Goal: Information Seeking & Learning: Learn about a topic

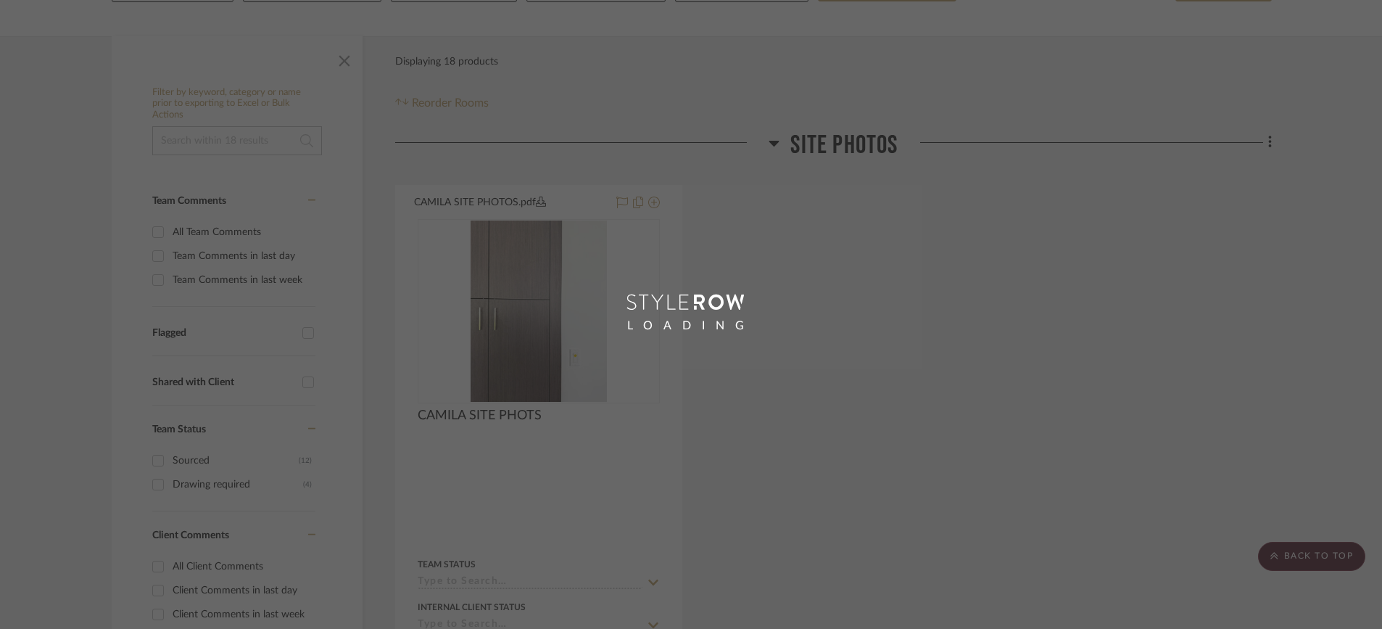
scroll to position [189, 0]
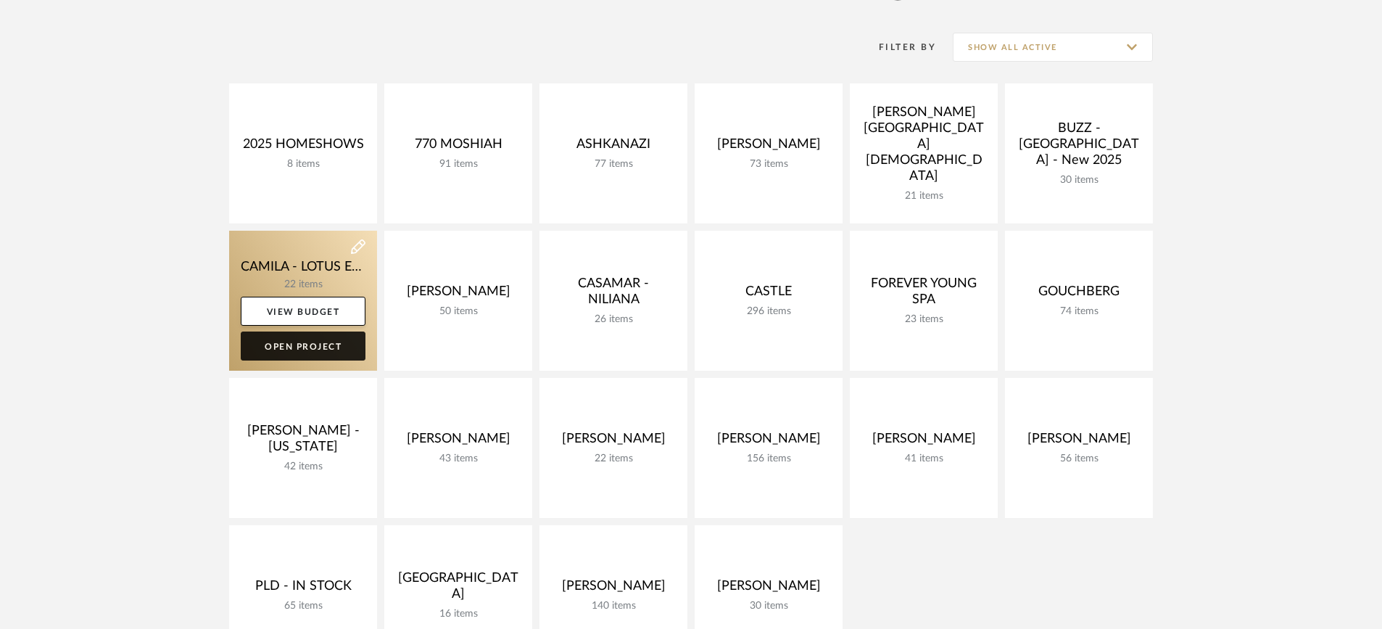
click at [295, 347] on link "Open Project" at bounding box center [303, 345] width 125 height 29
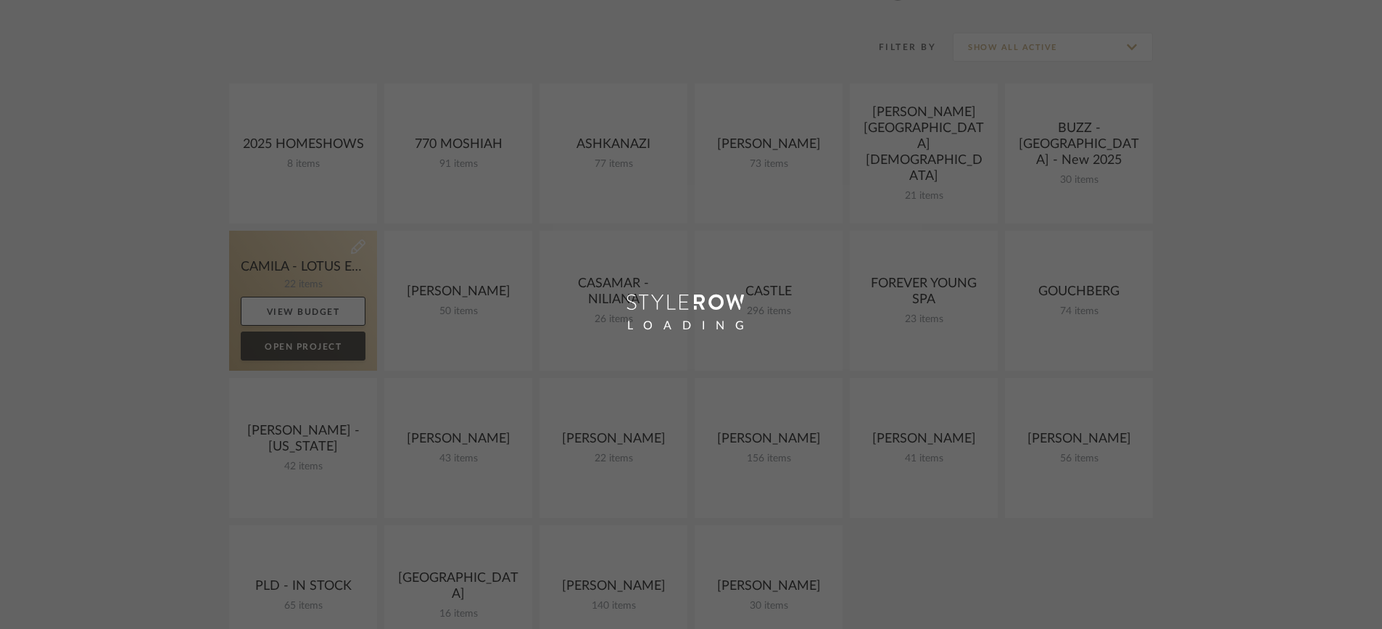
click at [295, 347] on div "Chrome Web Clipper Import Pinterest Support All Projects Library Inspiration Up…" at bounding box center [691, 472] width 1382 height 1322
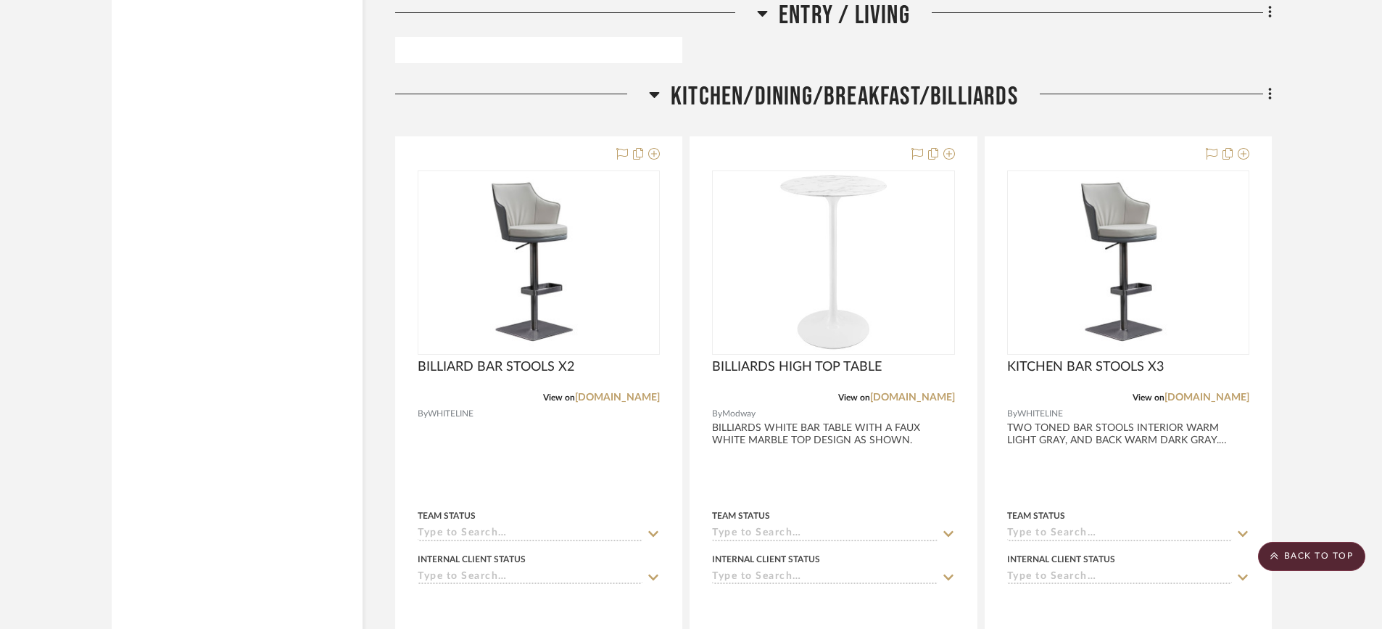
scroll to position [2306, 0]
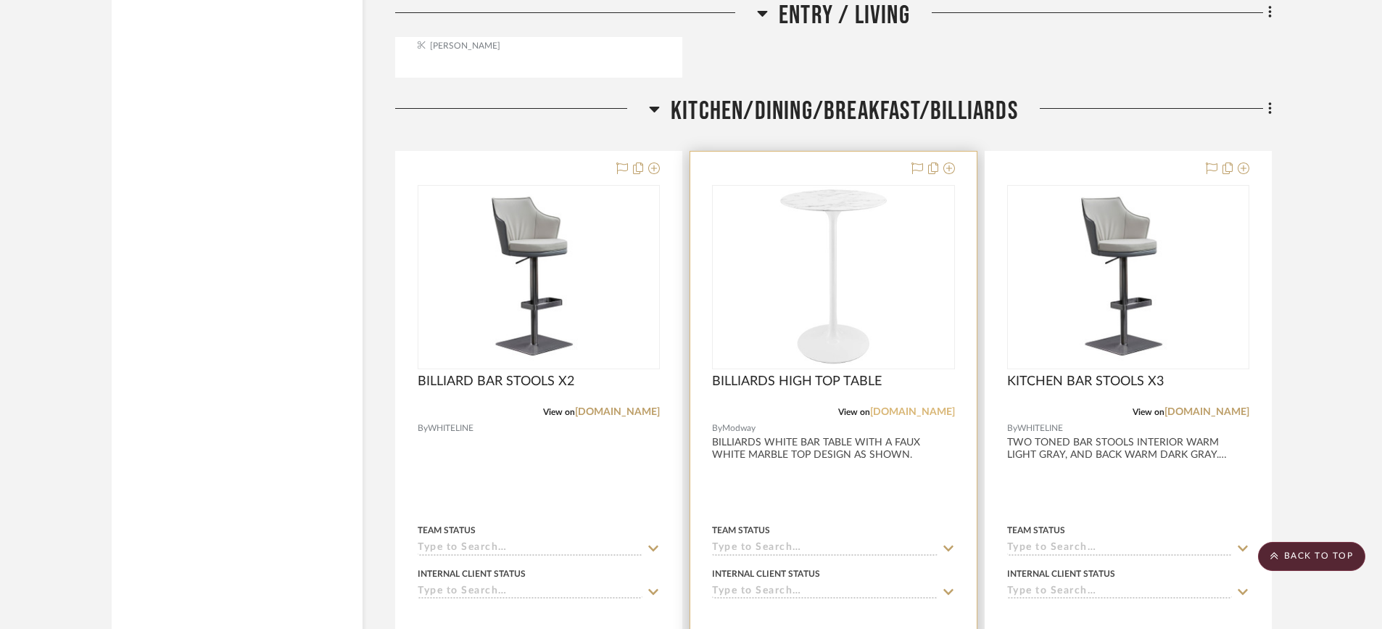
click at [923, 410] on link "[DOMAIN_NAME]" at bounding box center [912, 412] width 85 height 10
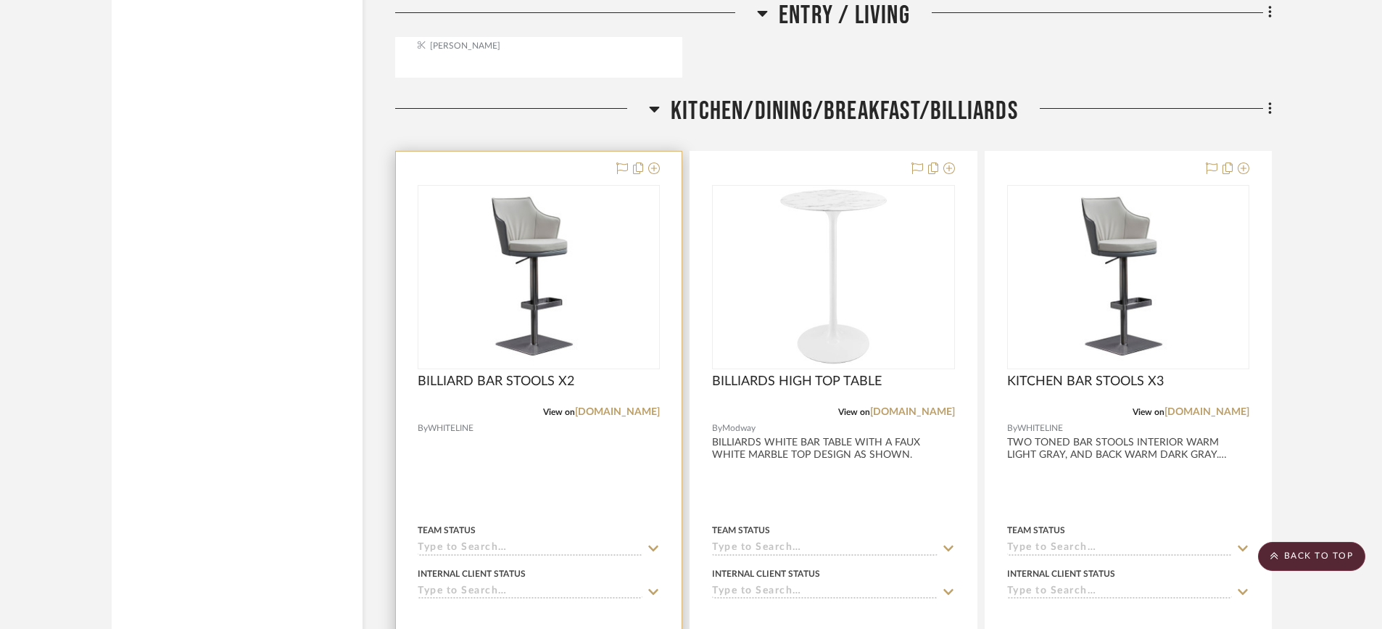
click at [539, 264] on img "0" at bounding box center [538, 277] width 239 height 173
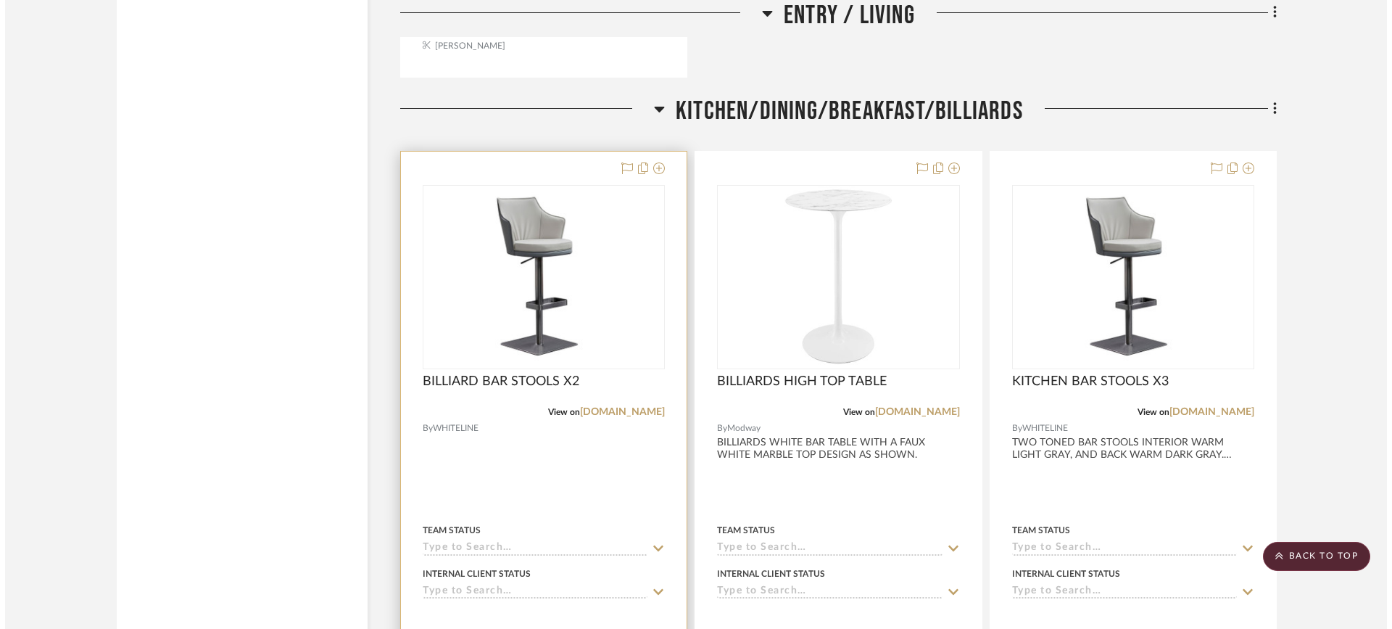
scroll to position [0, 0]
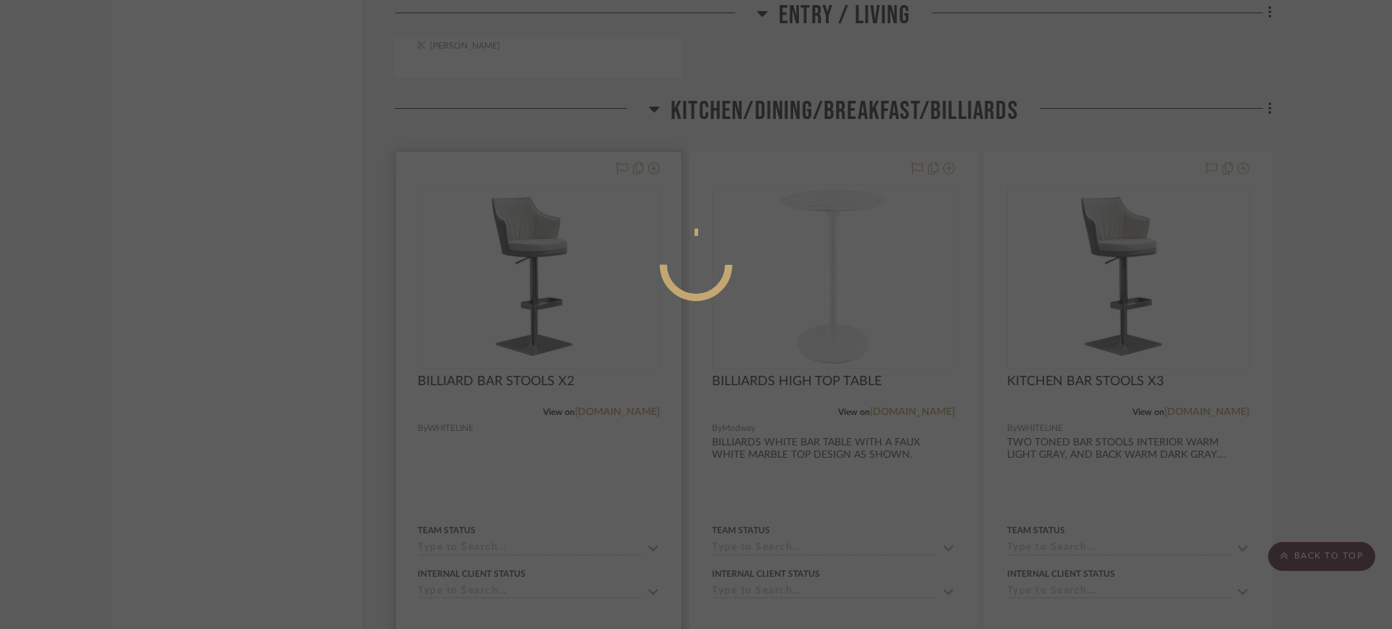
click at [539, 264] on div at bounding box center [696, 314] width 1392 height 629
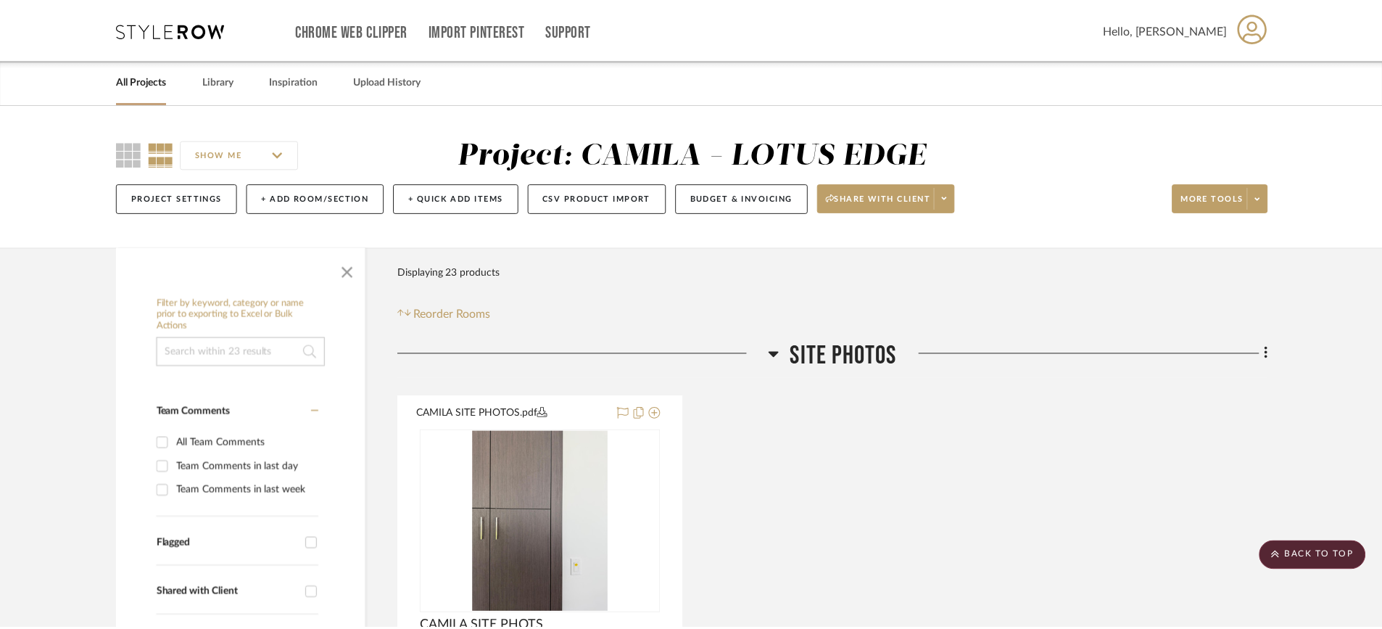
scroll to position [2306, 0]
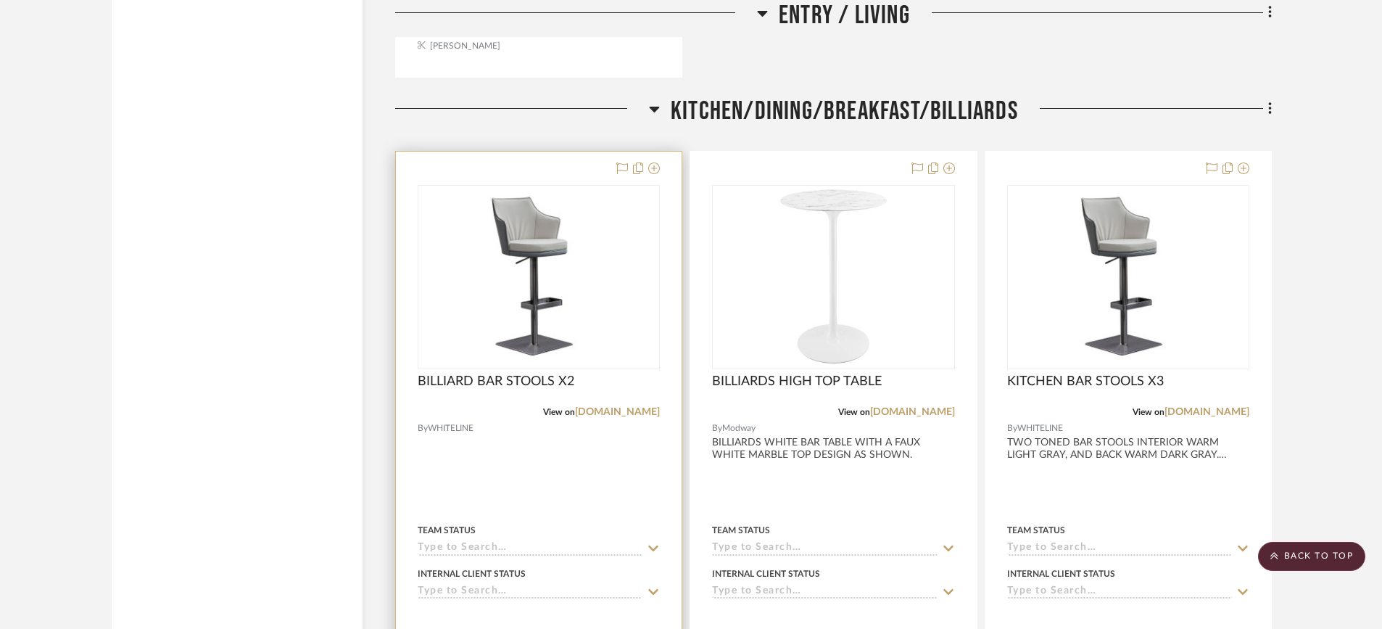
click at [539, 265] on img "0" at bounding box center [538, 277] width 239 height 173
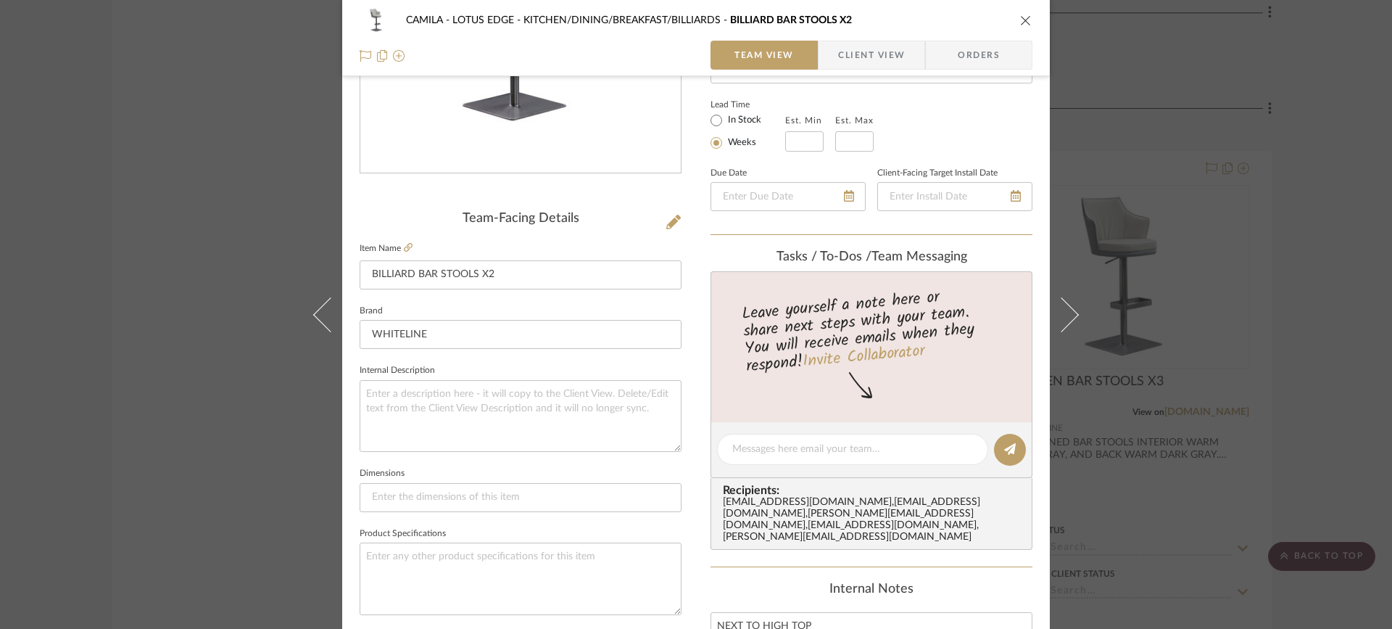
scroll to position [239, 0]
click at [516, 114] on img "0" at bounding box center [520, 19] width 320 height 231
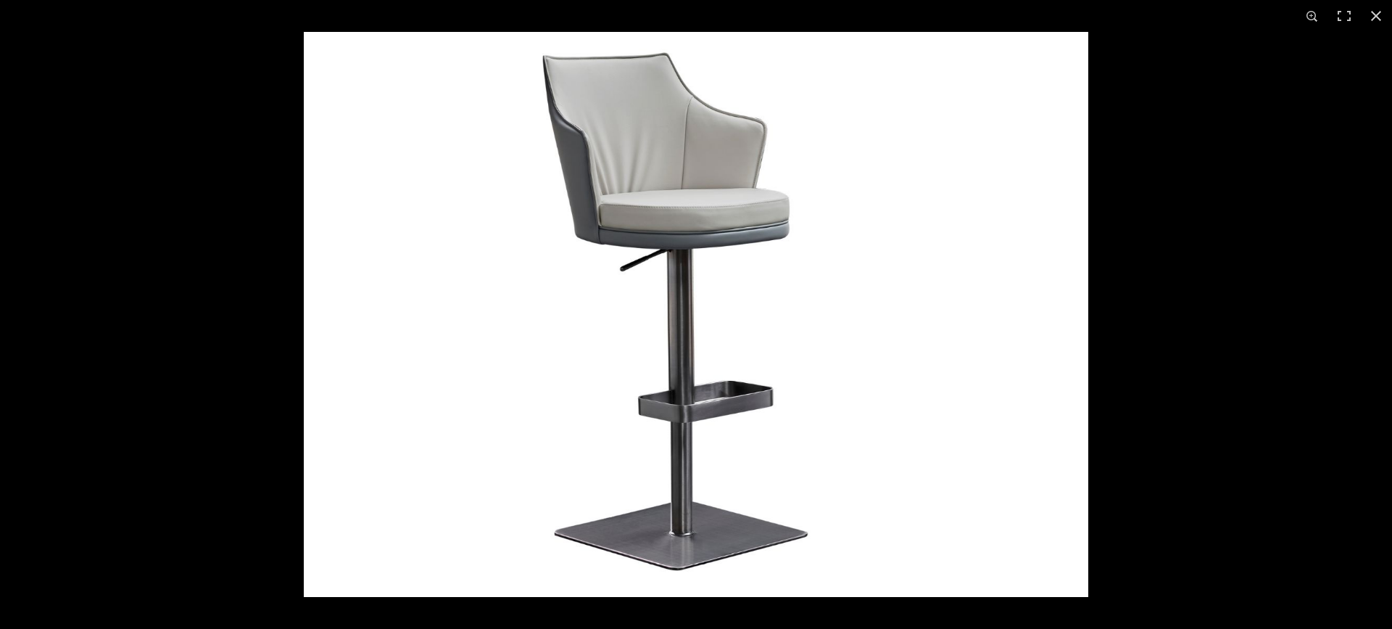
click at [516, 114] on img at bounding box center [696, 314] width 785 height 565
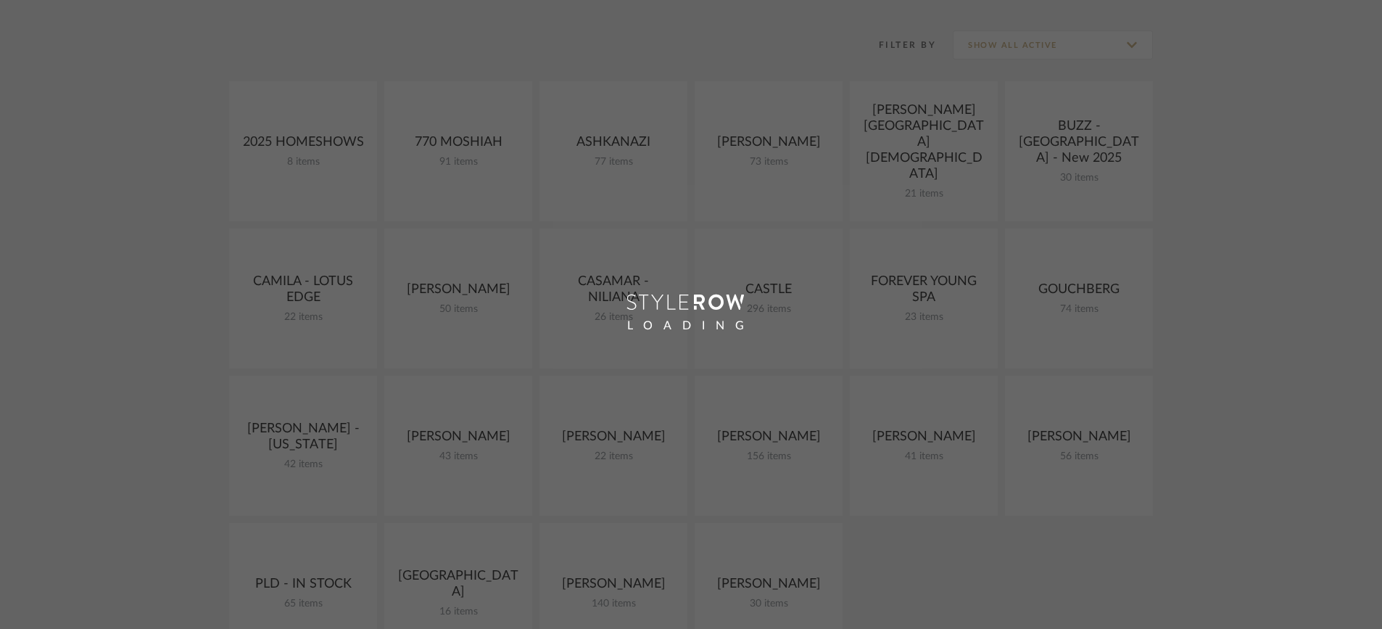
scroll to position [189, 0]
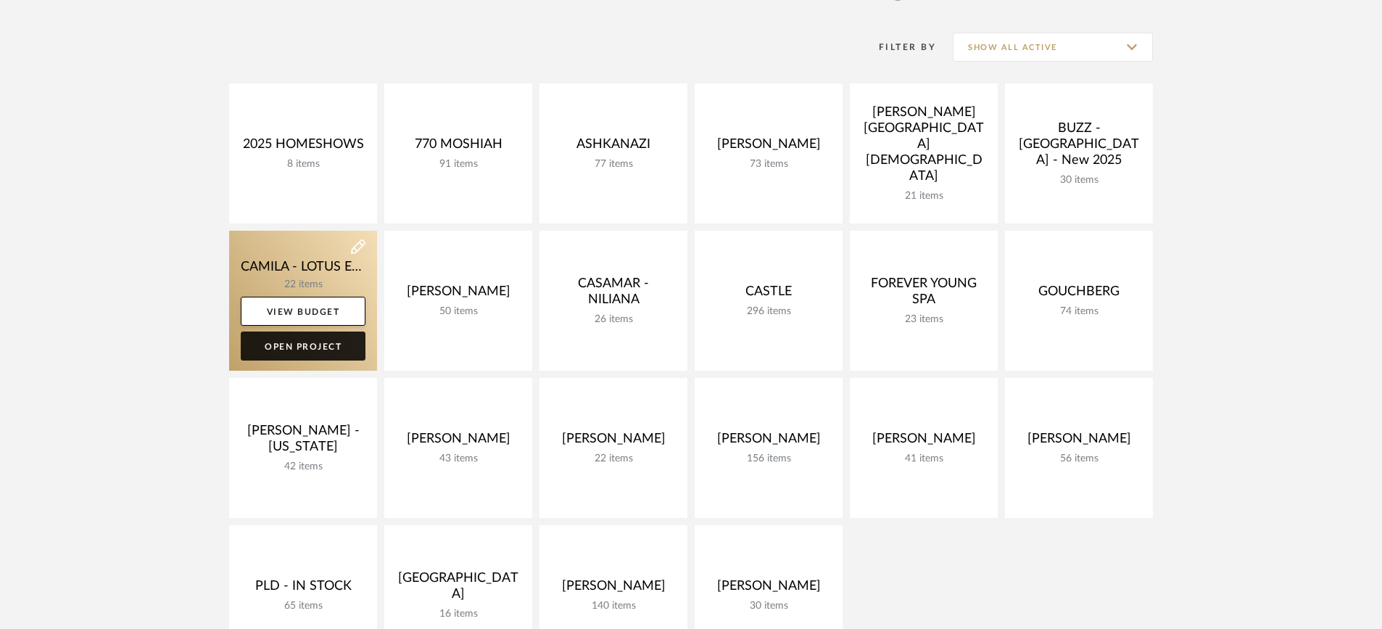
click at [276, 349] on link "Open Project" at bounding box center [303, 345] width 125 height 29
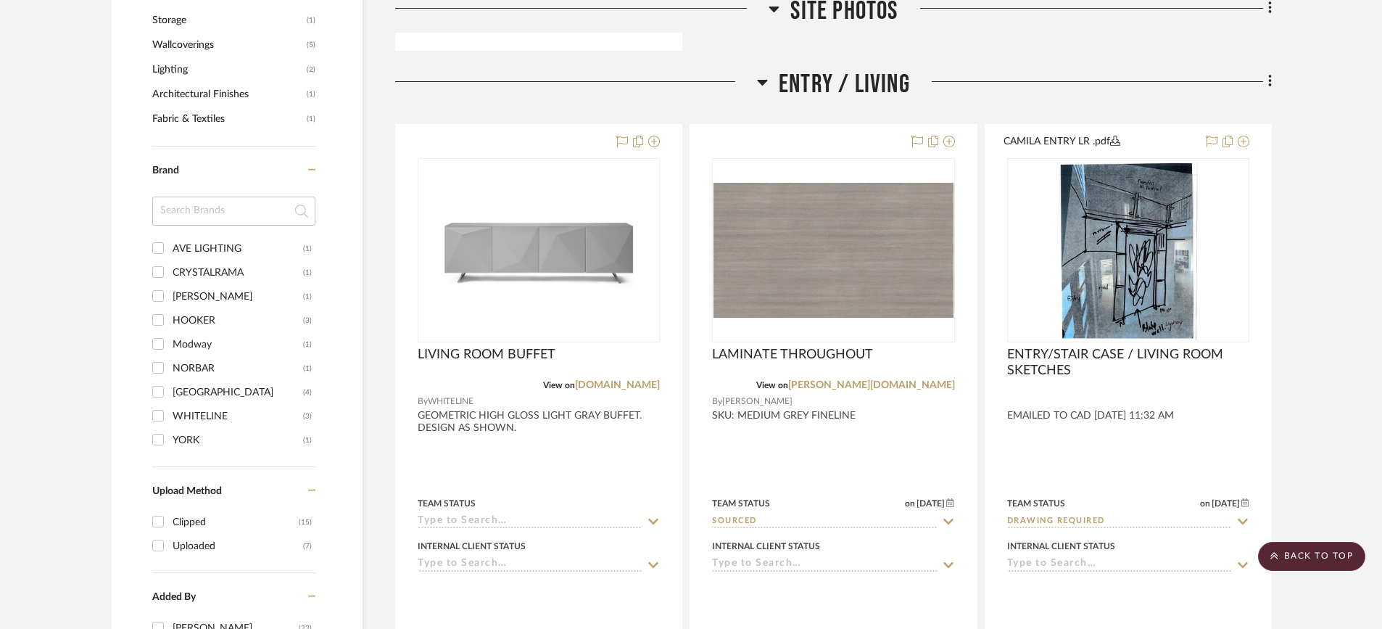
scroll to position [942, 0]
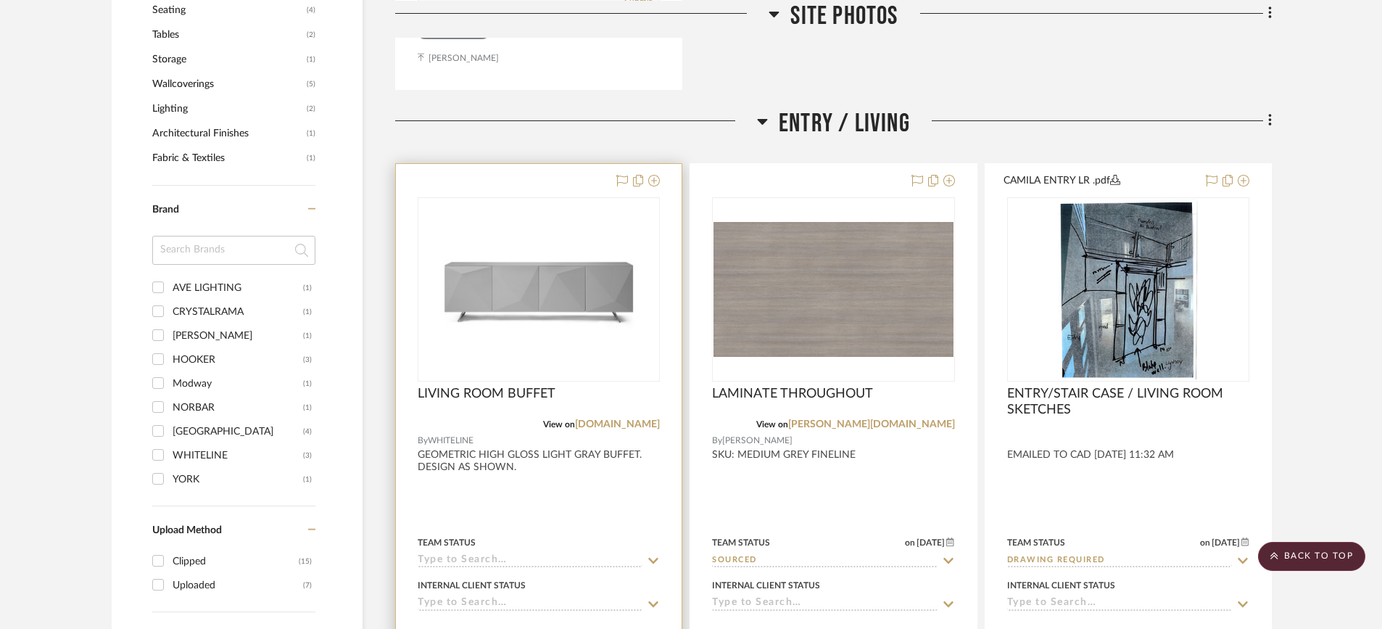
click at [523, 452] on div at bounding box center [539, 481] width 286 height 634
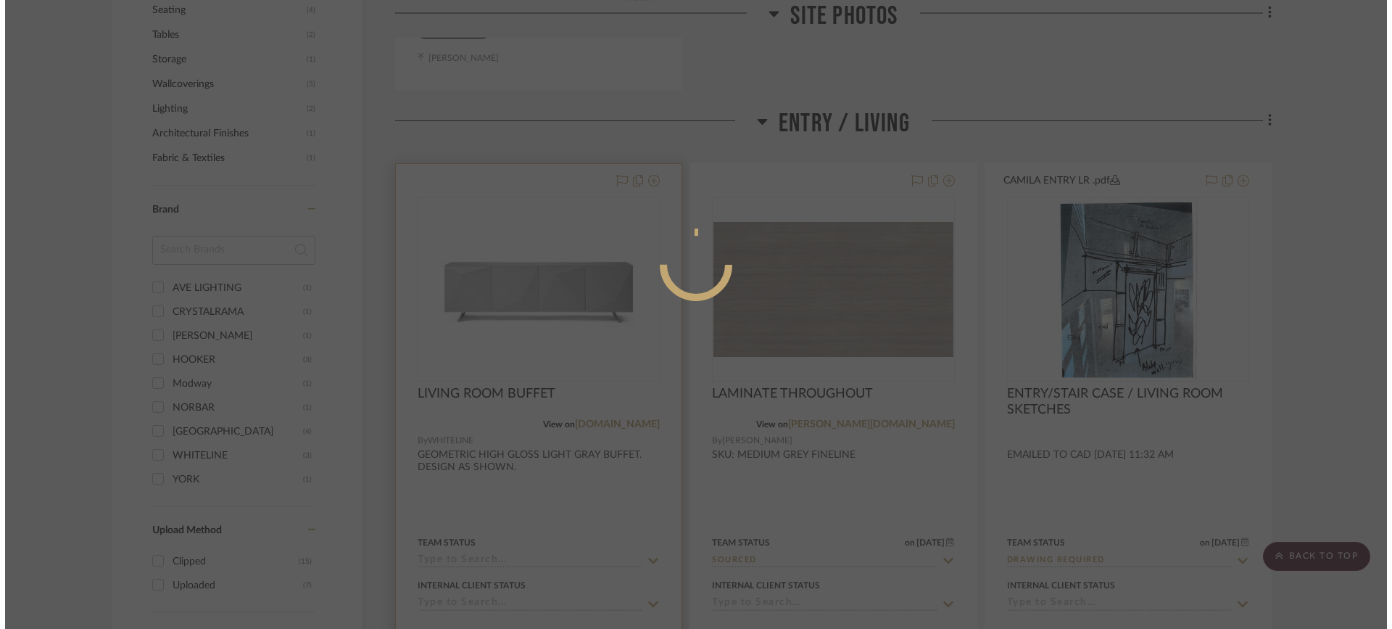
scroll to position [0, 0]
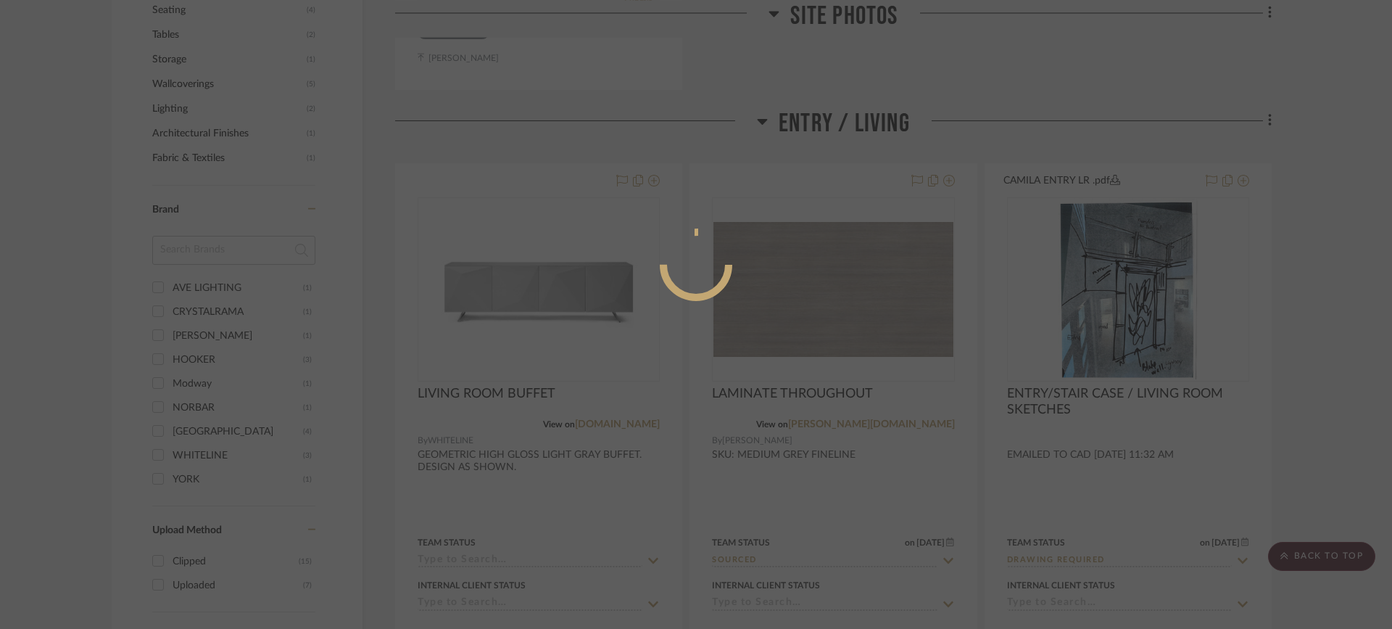
click at [523, 452] on div at bounding box center [696, 314] width 1392 height 629
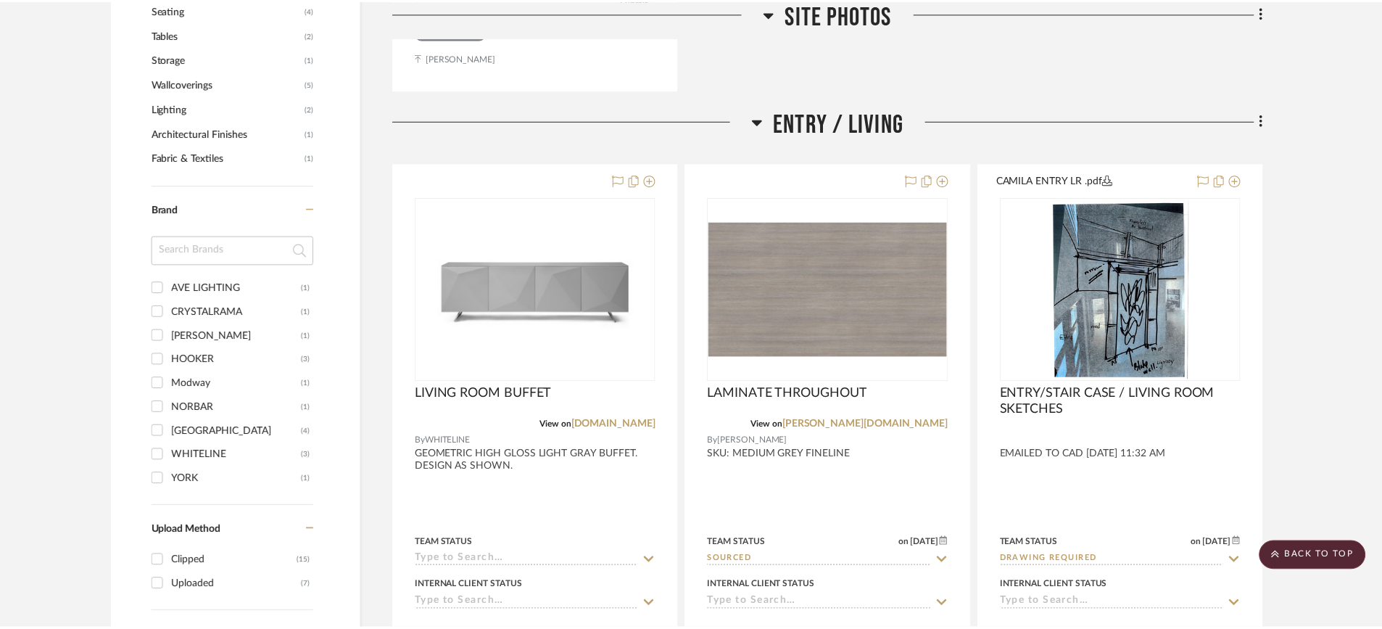
scroll to position [942, 0]
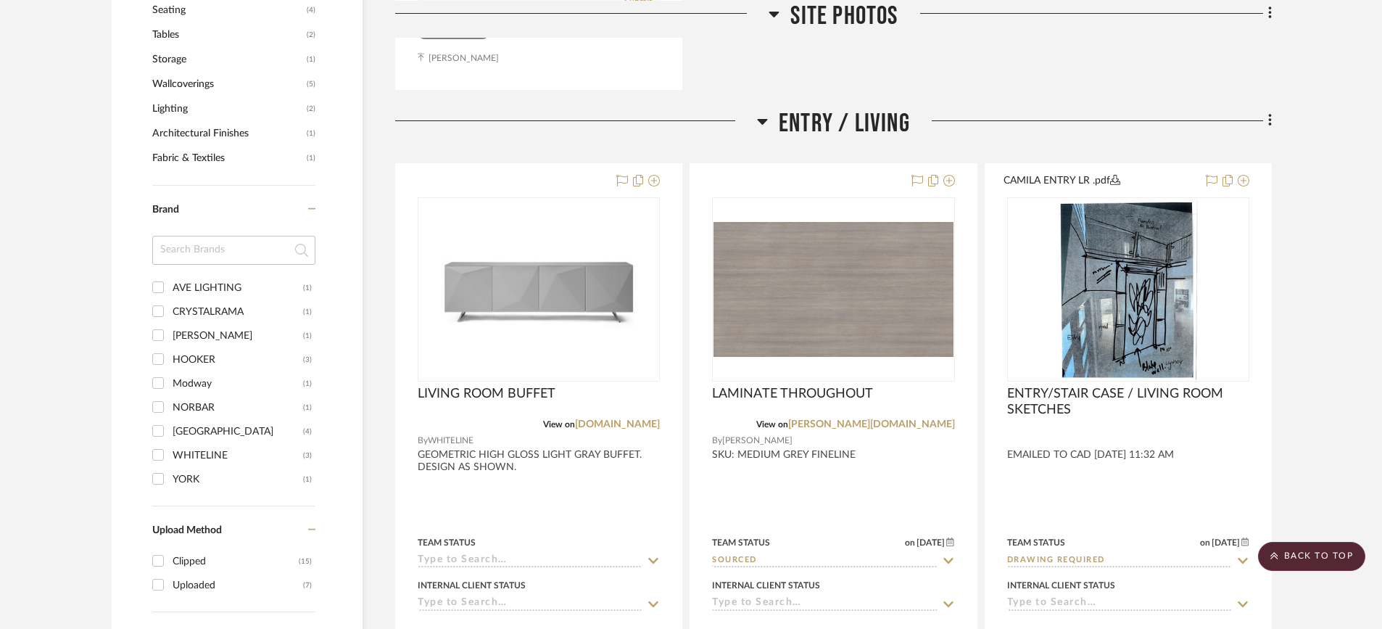
click at [522, 452] on div at bounding box center [539, 481] width 286 height 634
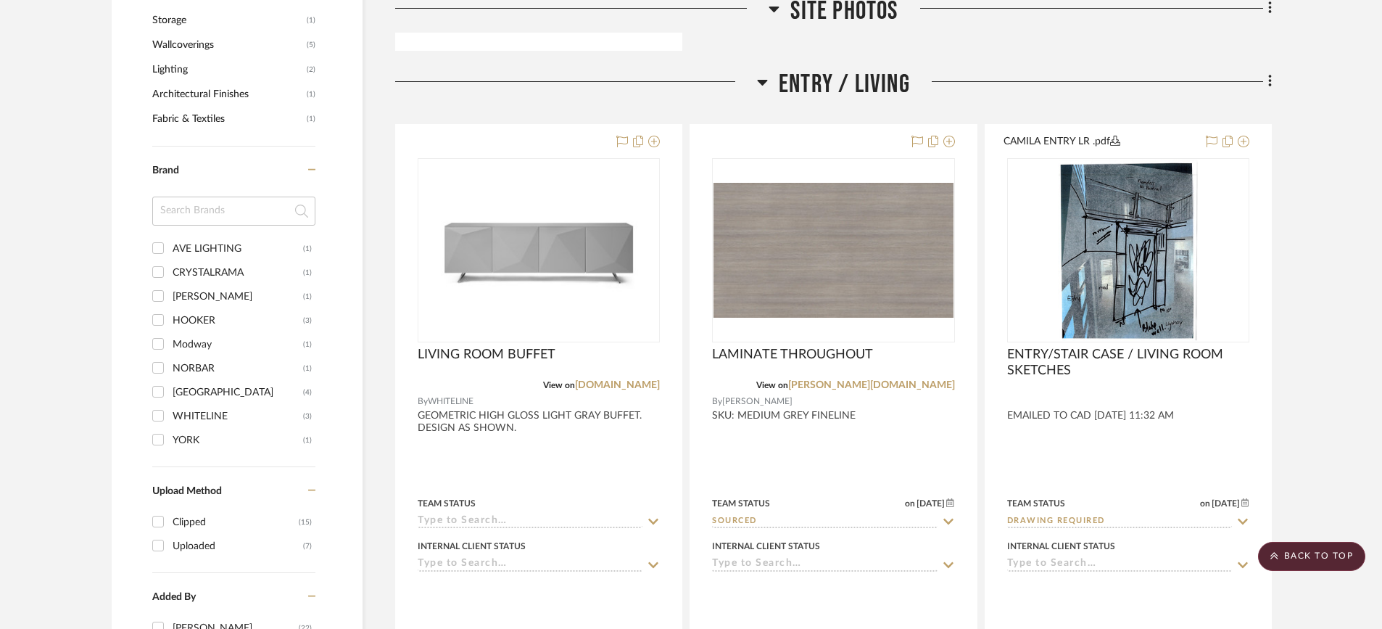
scroll to position [973, 0]
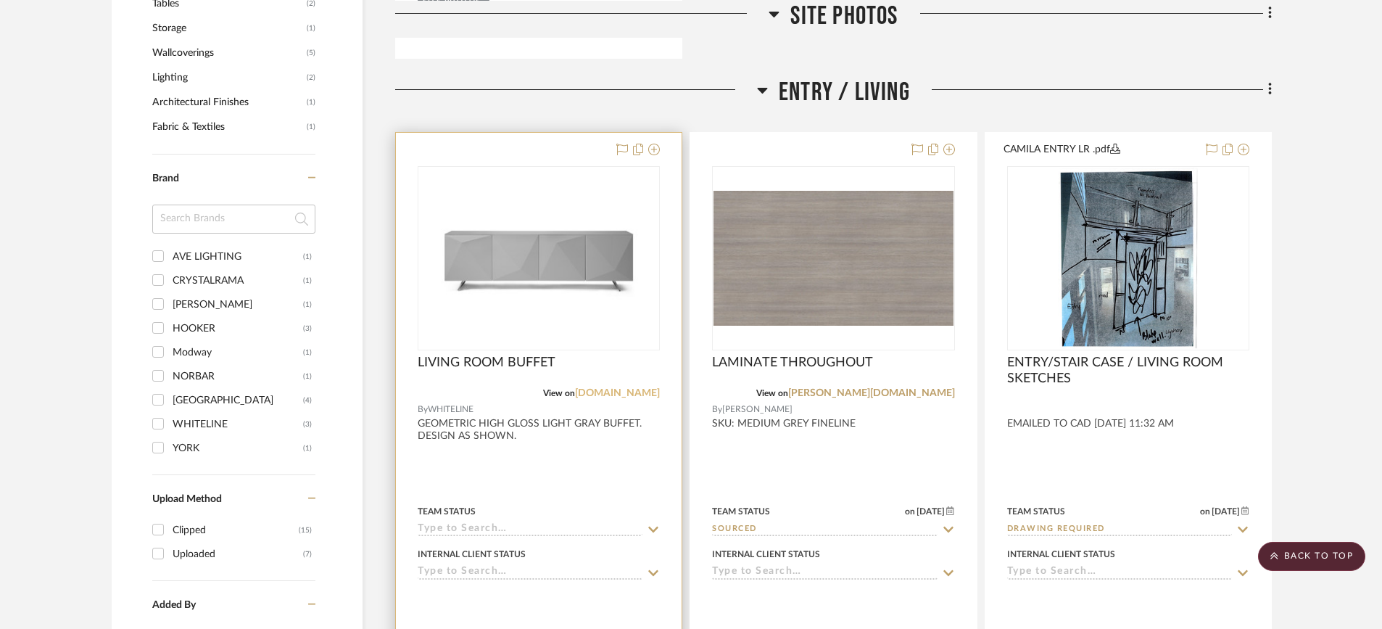
click at [595, 394] on link "[DOMAIN_NAME]" at bounding box center [617, 393] width 85 height 10
click at [610, 392] on link "[DOMAIN_NAME]" at bounding box center [617, 393] width 85 height 10
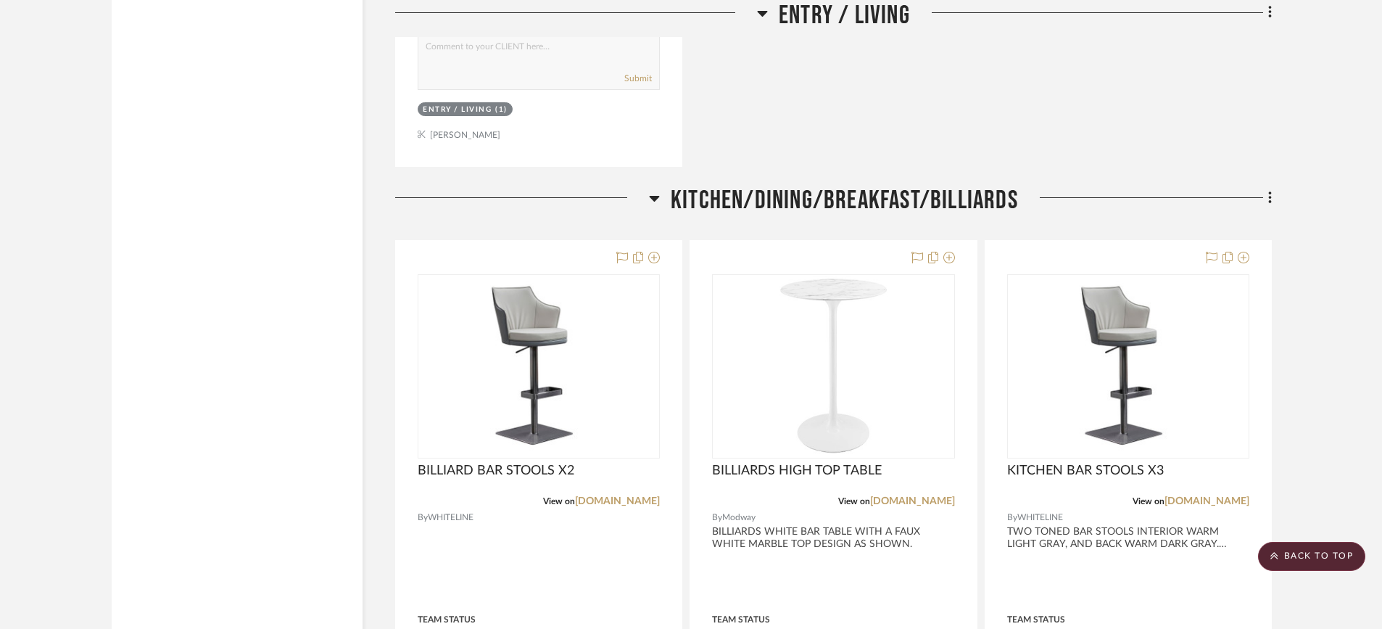
scroll to position [2272, 0]
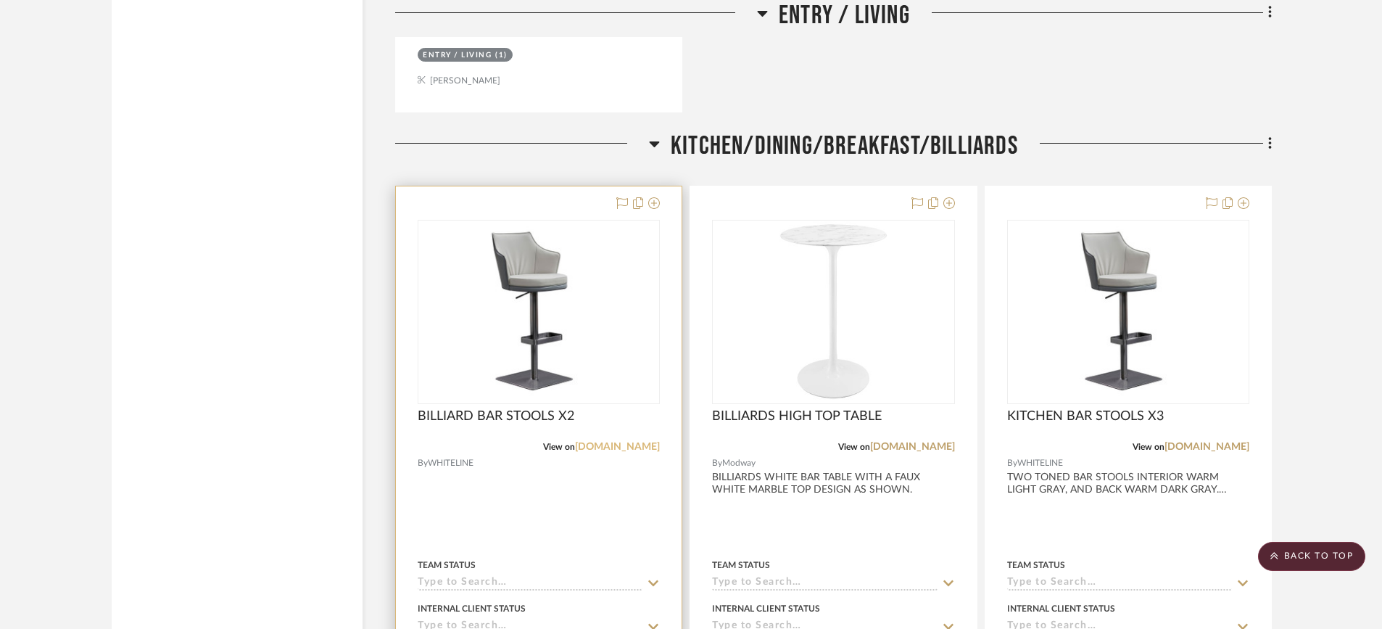
click at [616, 445] on link "[DOMAIN_NAME]" at bounding box center [617, 447] width 85 height 10
click at [529, 280] on img "0" at bounding box center [538, 311] width 239 height 173
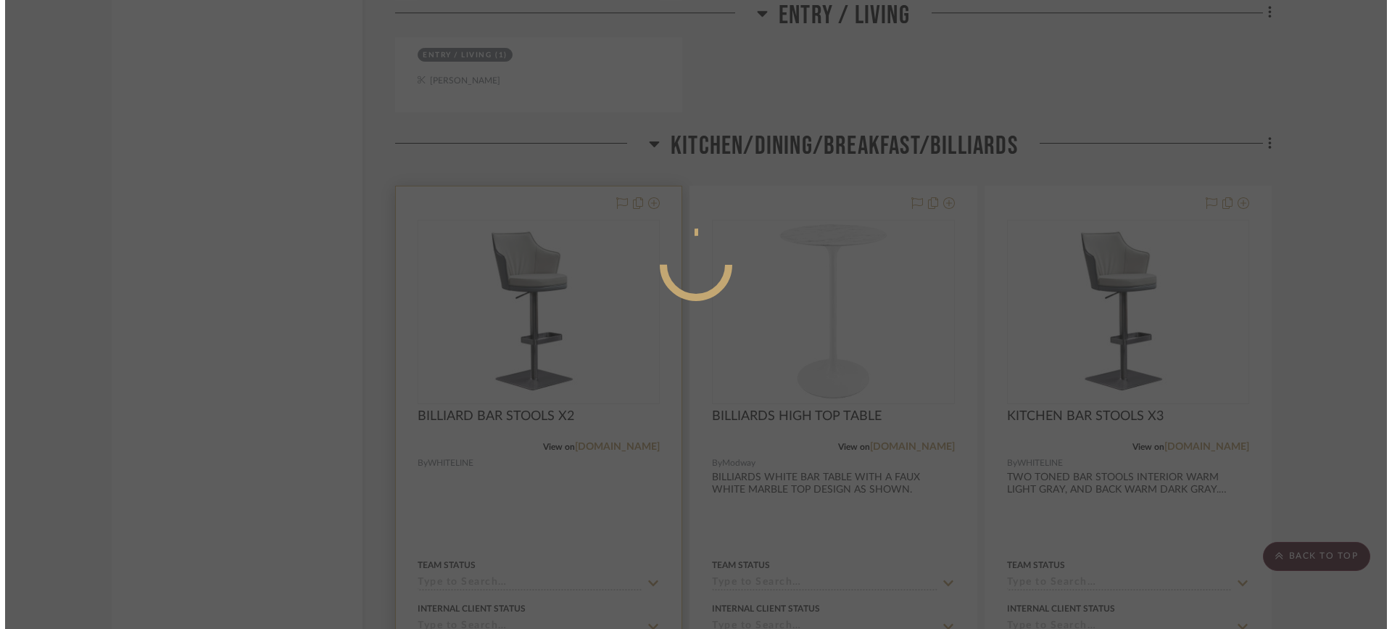
scroll to position [0, 0]
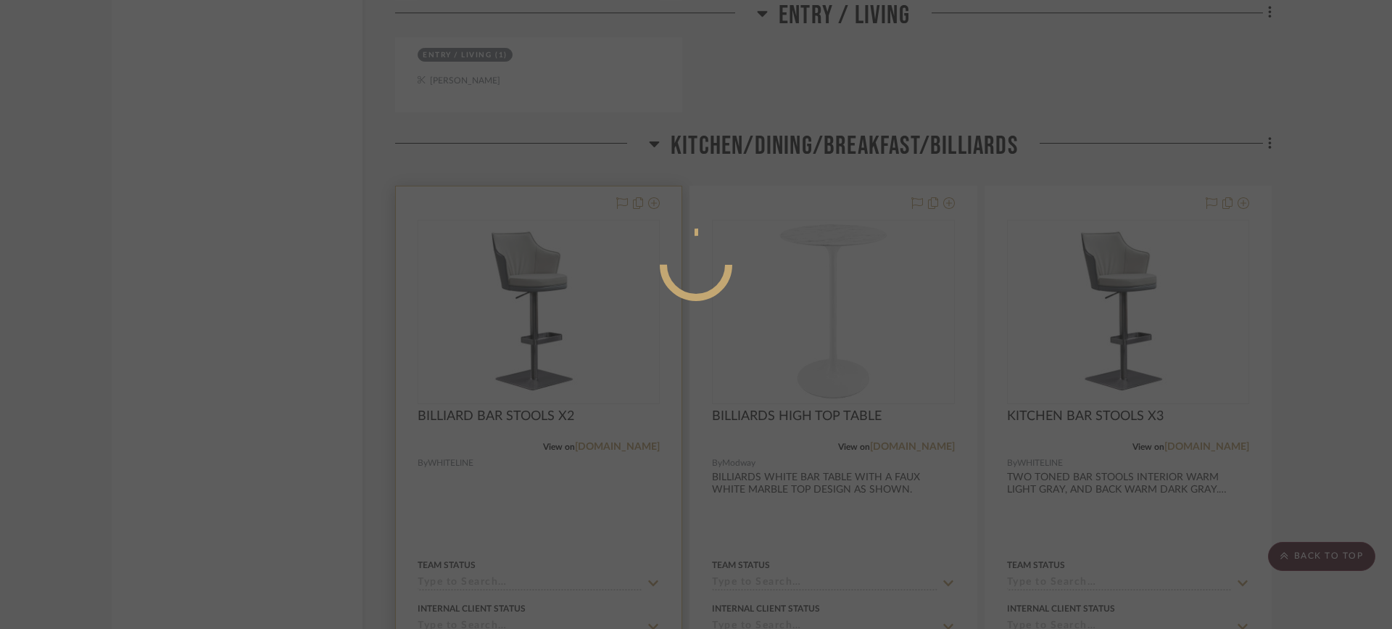
click at [529, 280] on div at bounding box center [696, 314] width 1392 height 629
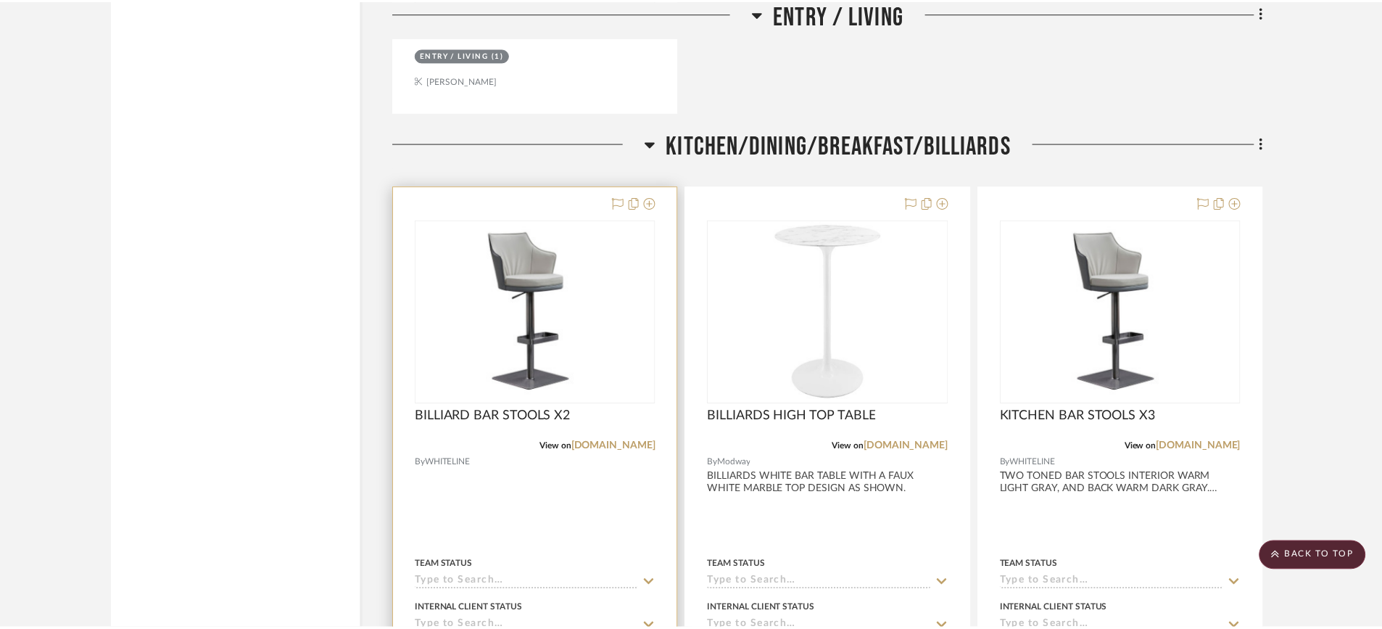
scroll to position [2272, 0]
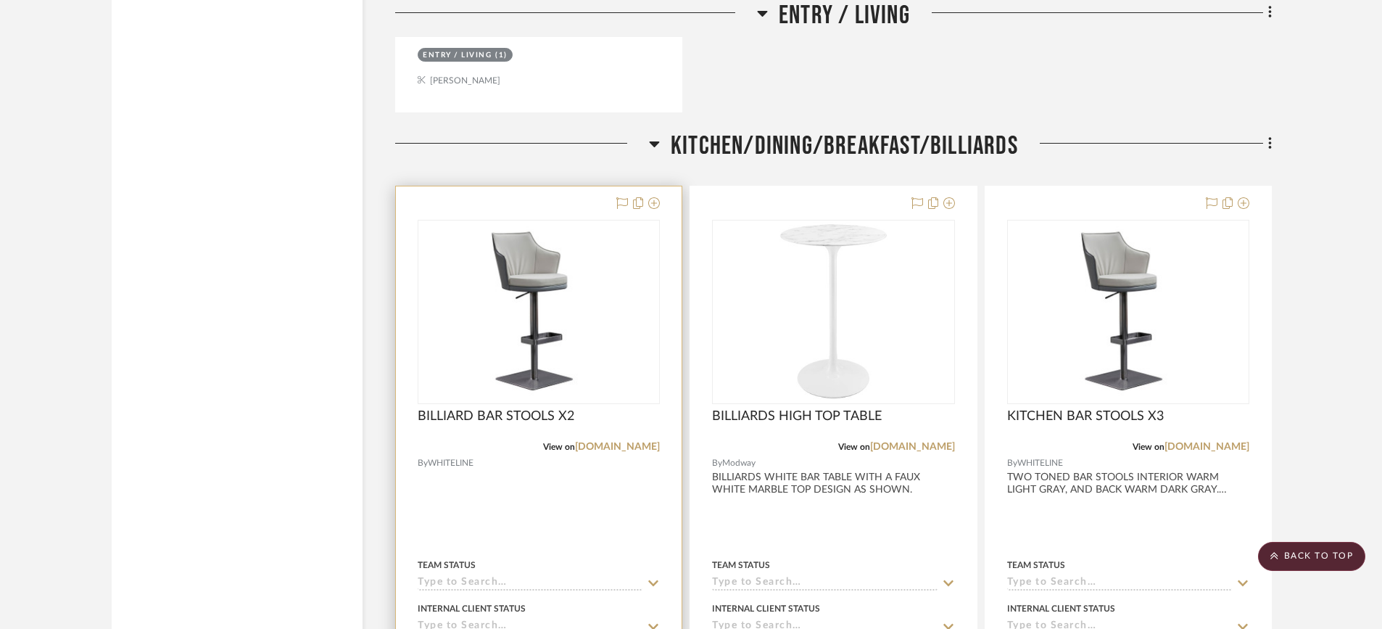
click at [531, 289] on img "0" at bounding box center [538, 311] width 239 height 173
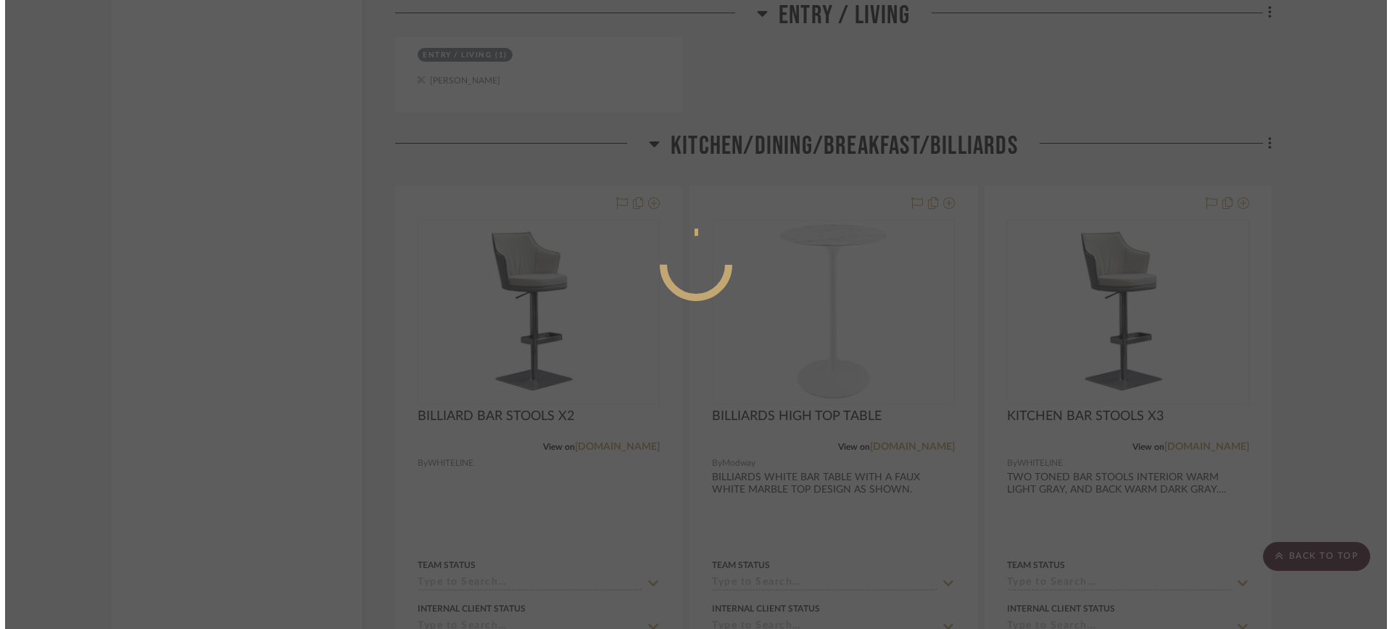
scroll to position [0, 0]
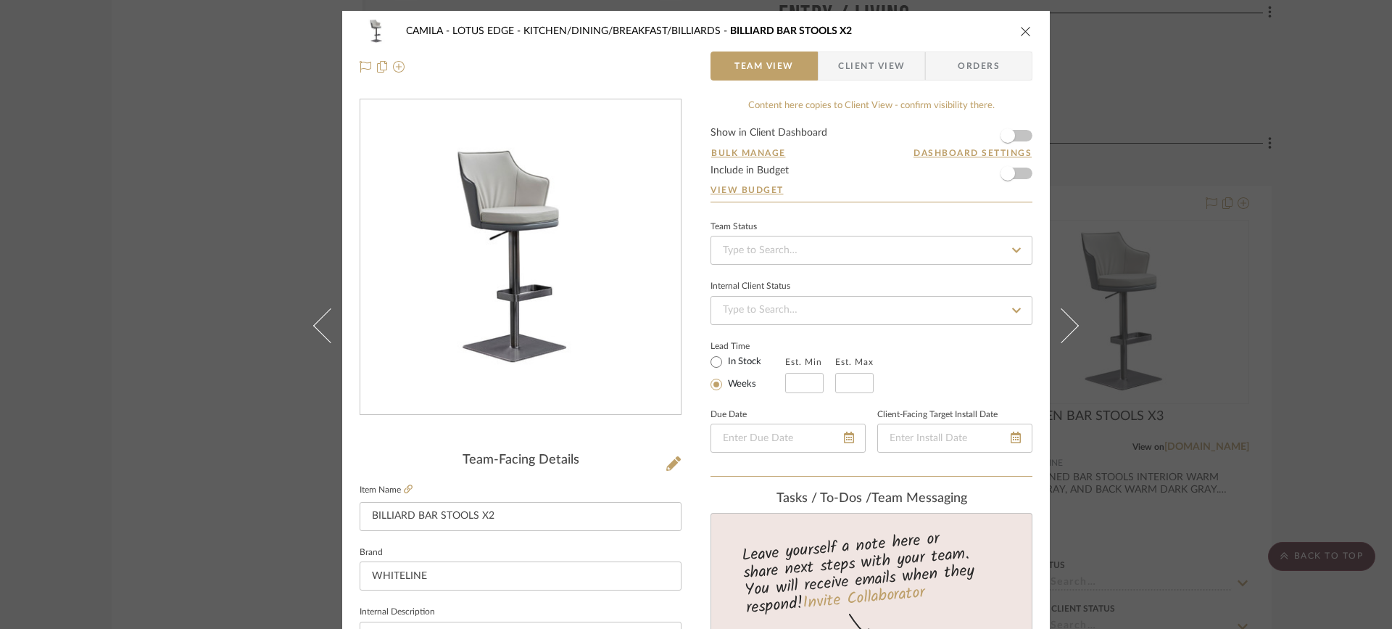
click at [1023, 33] on icon "close" at bounding box center [1026, 31] width 12 height 12
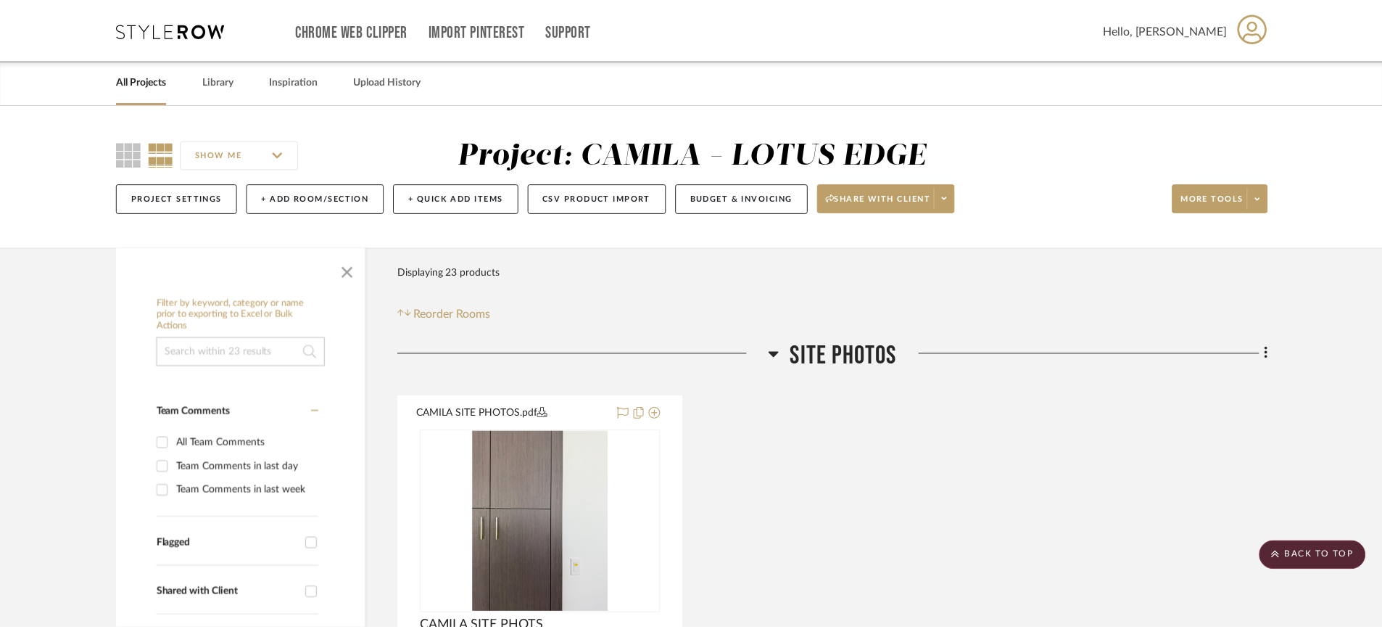
scroll to position [2272, 0]
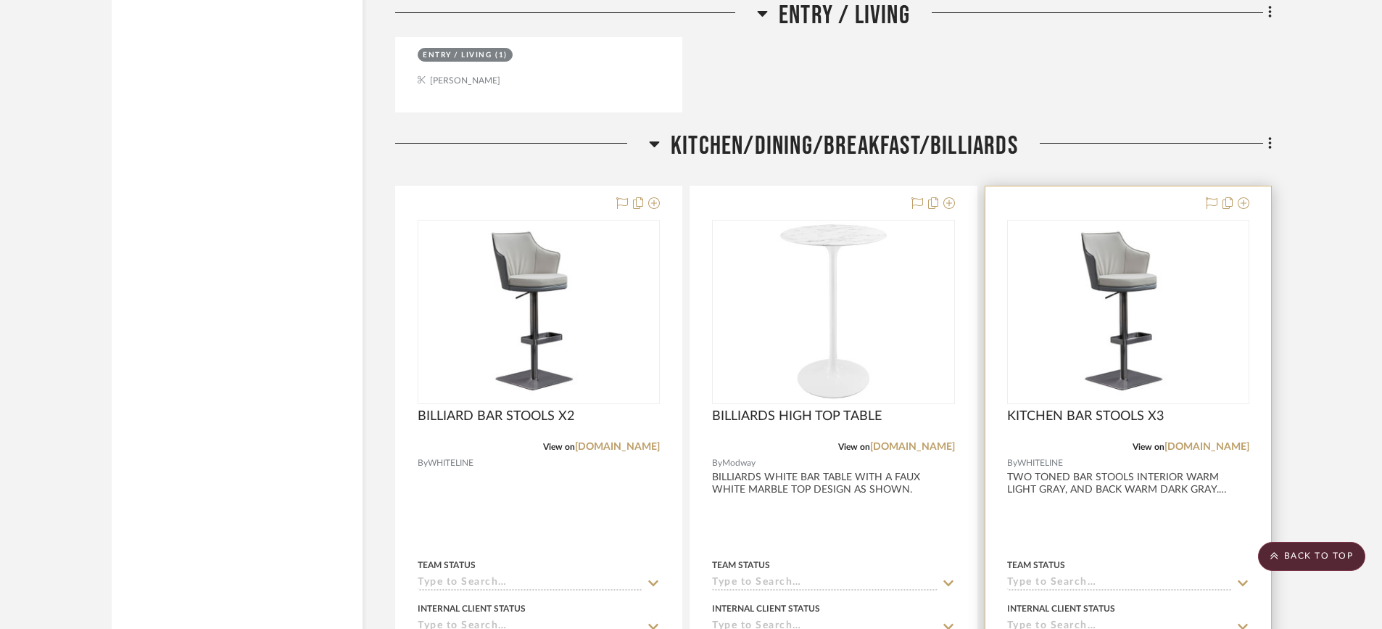
click at [1137, 283] on img "0" at bounding box center [1128, 311] width 239 height 173
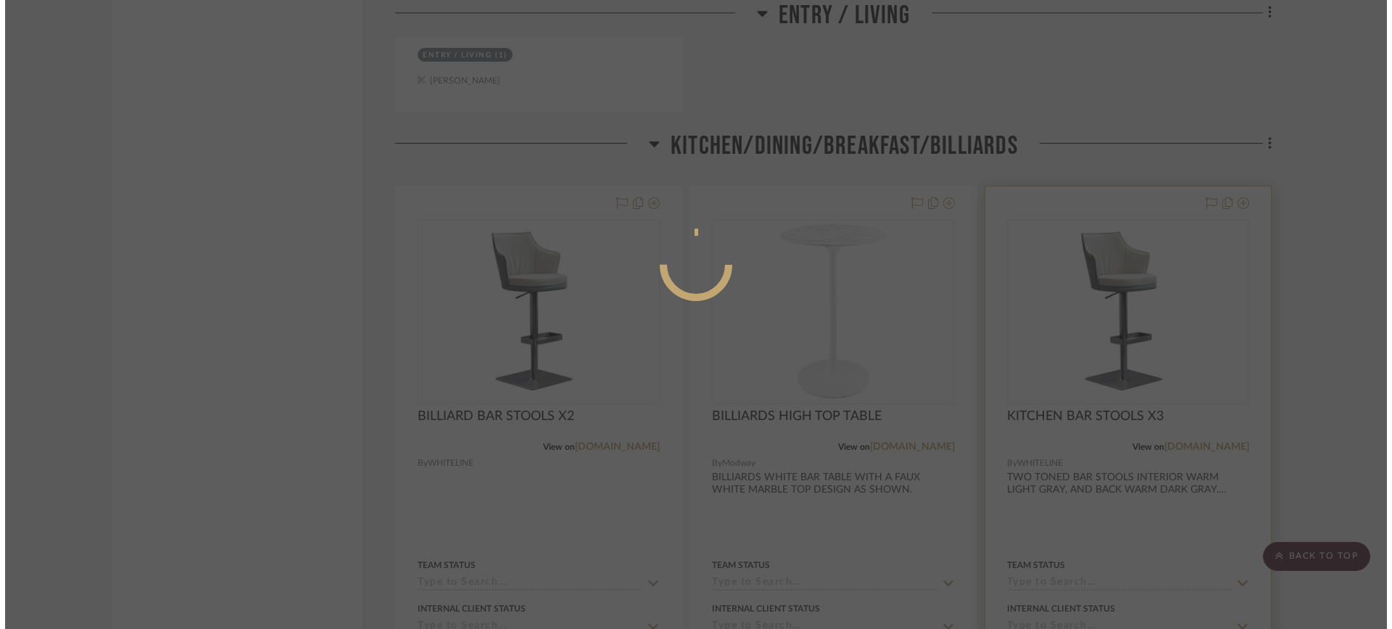
scroll to position [0, 0]
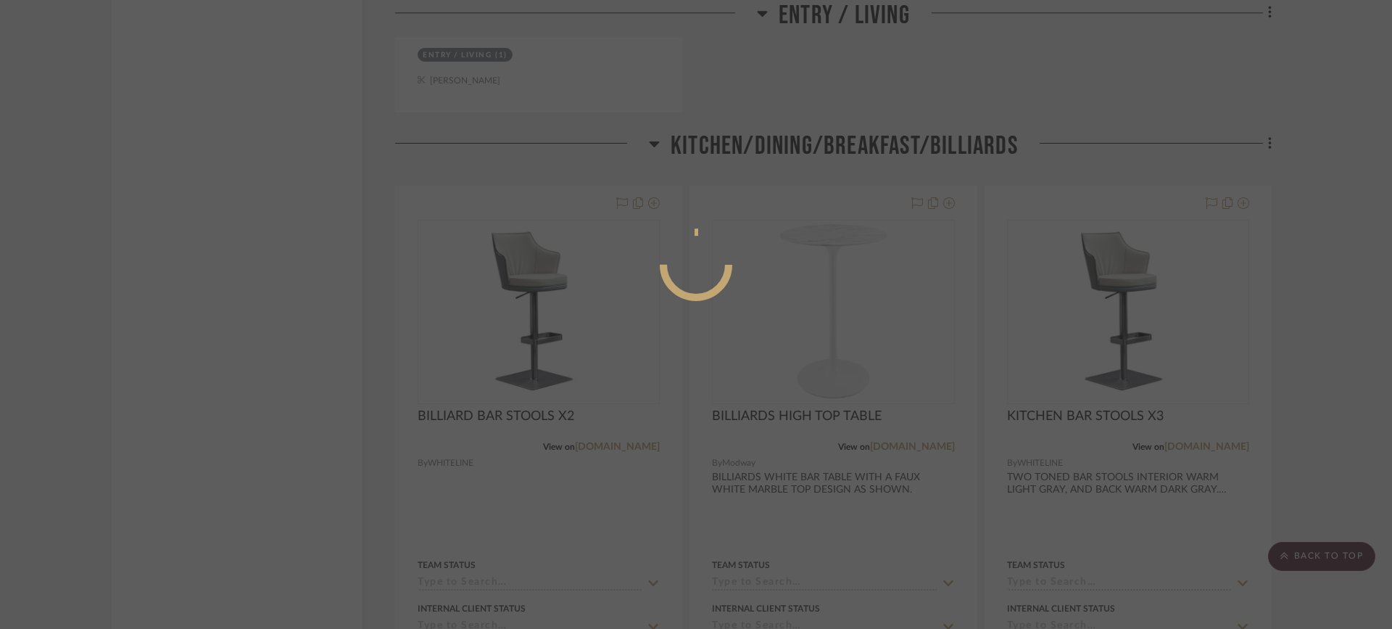
click at [1137, 282] on div at bounding box center [696, 314] width 1392 height 629
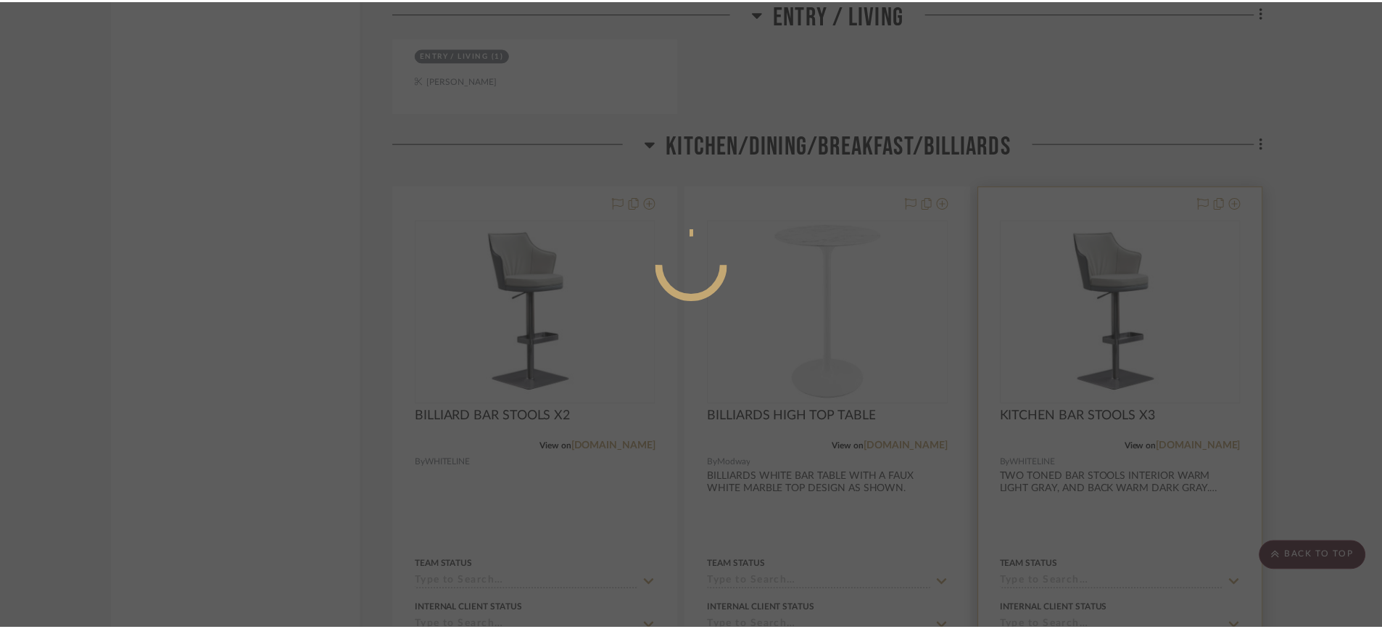
scroll to position [2272, 0]
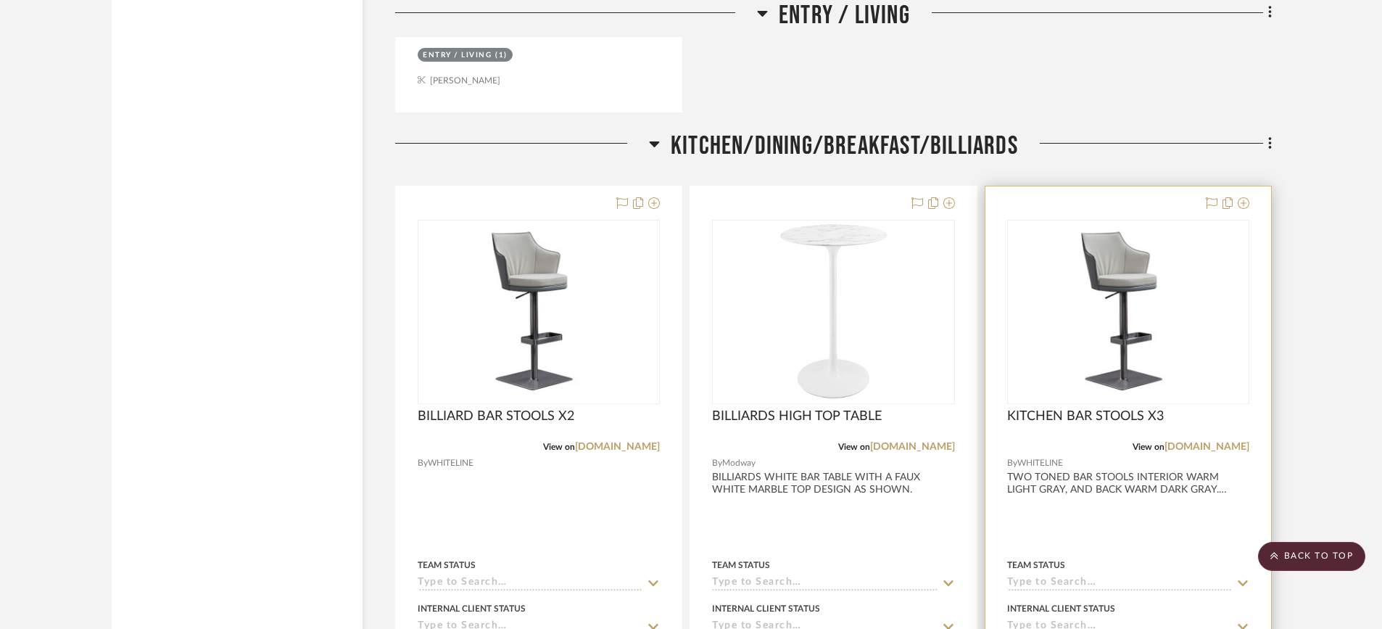
click at [1135, 286] on img "0" at bounding box center [1128, 311] width 239 height 173
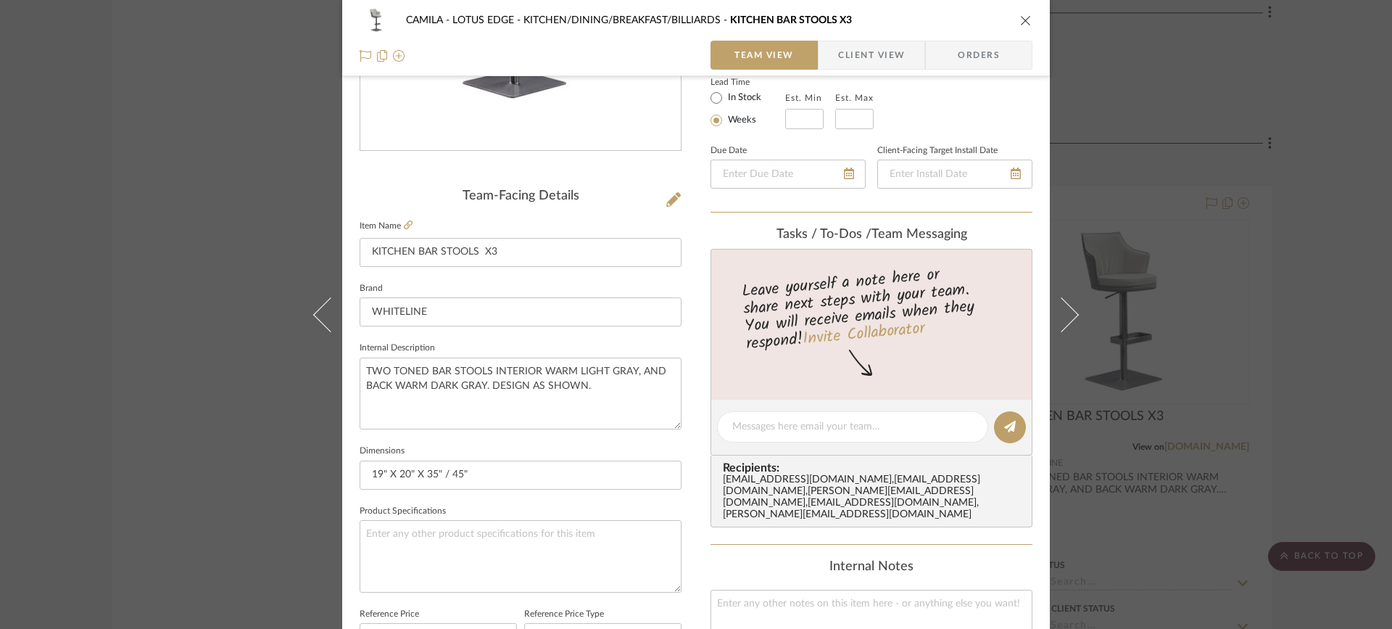
scroll to position [265, 0]
drag, startPoint x: 1024, startPoint y: 20, endPoint x: 1034, endPoint y: 20, distance: 10.2
click at [1024, 20] on icon "close" at bounding box center [1026, 21] width 12 height 12
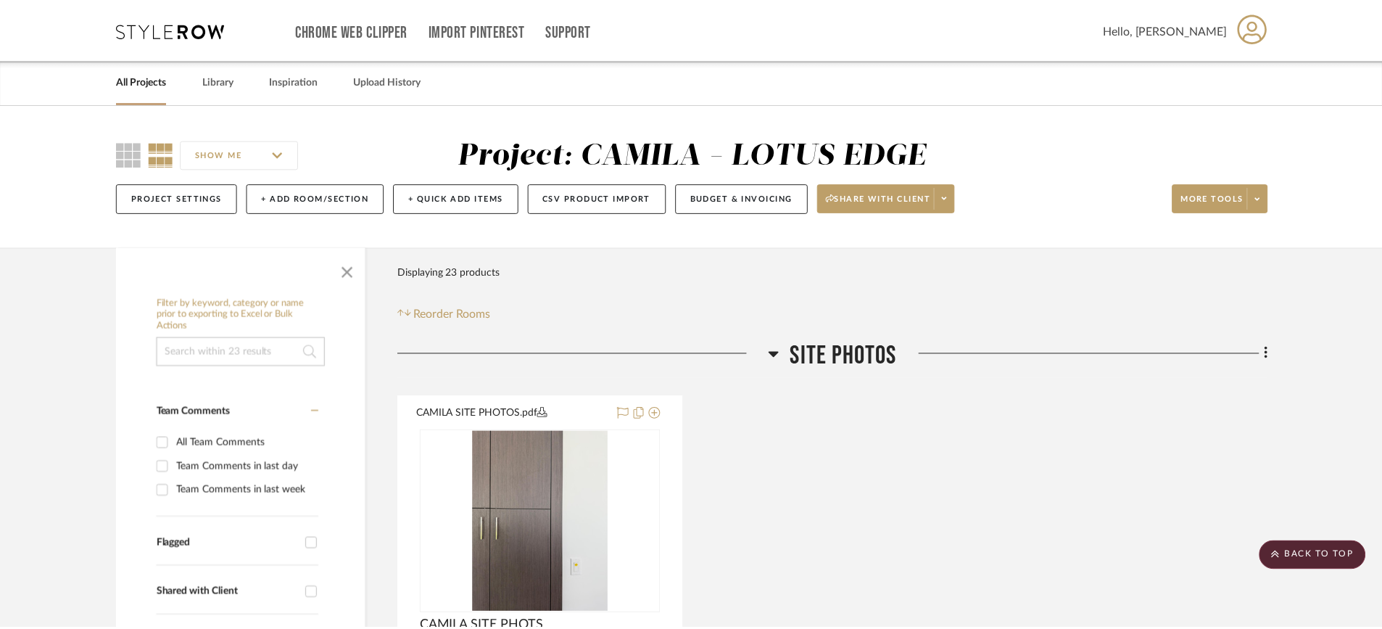
scroll to position [2272, 0]
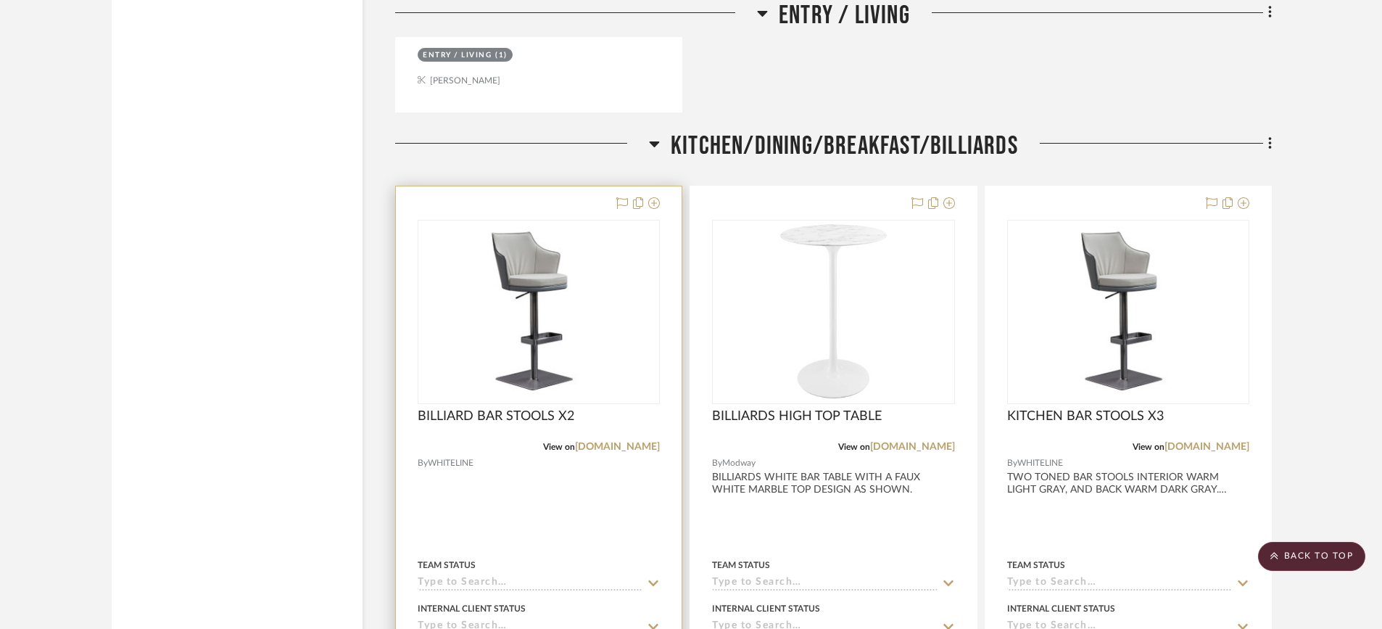
click at [547, 333] on img "0" at bounding box center [538, 311] width 239 height 173
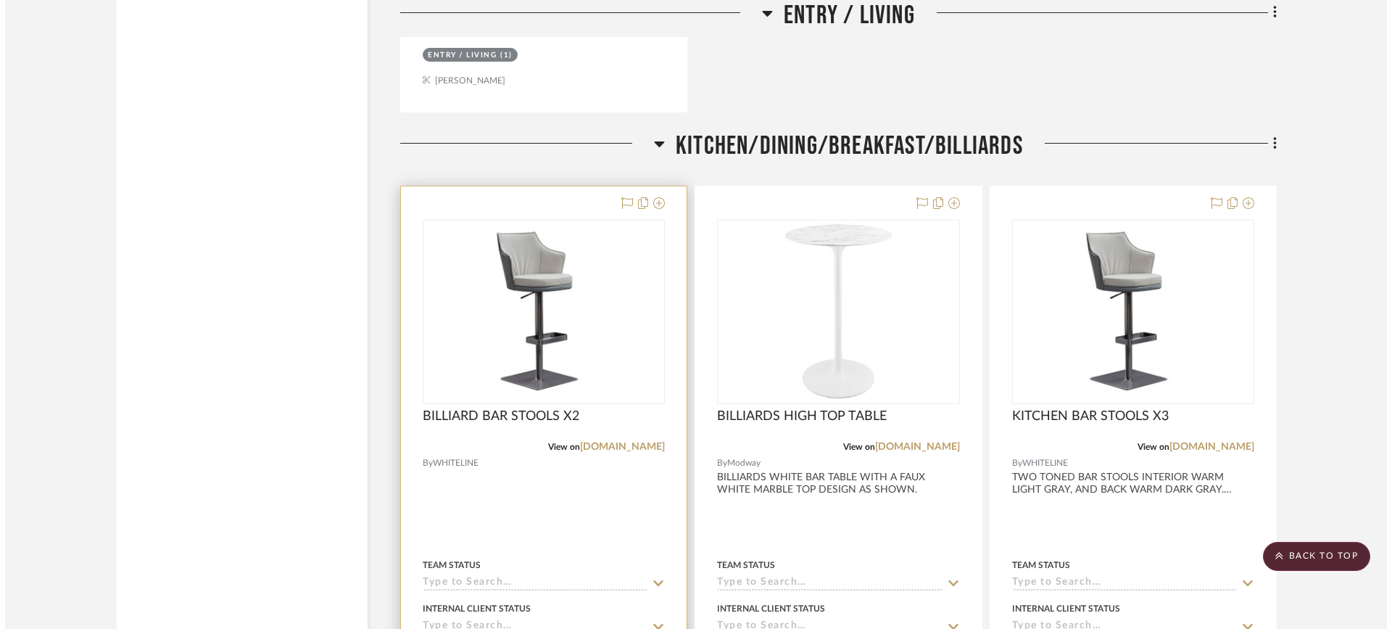
scroll to position [0, 0]
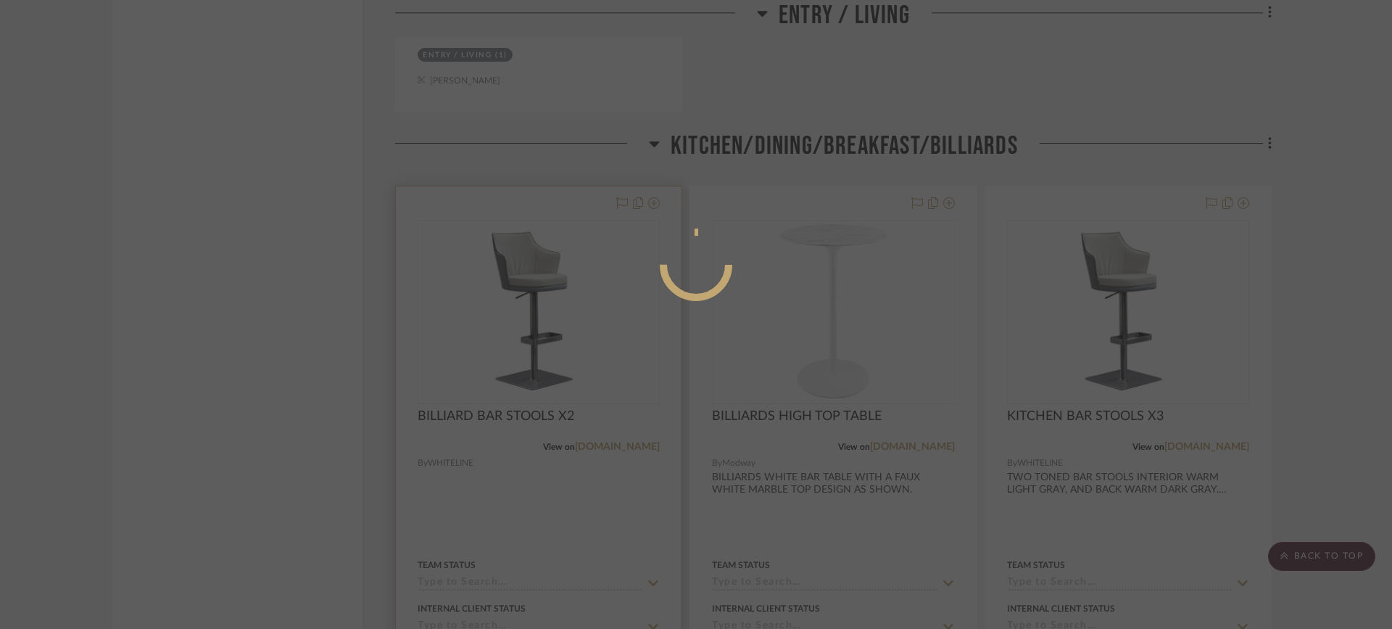
click at [547, 333] on div at bounding box center [696, 314] width 1392 height 629
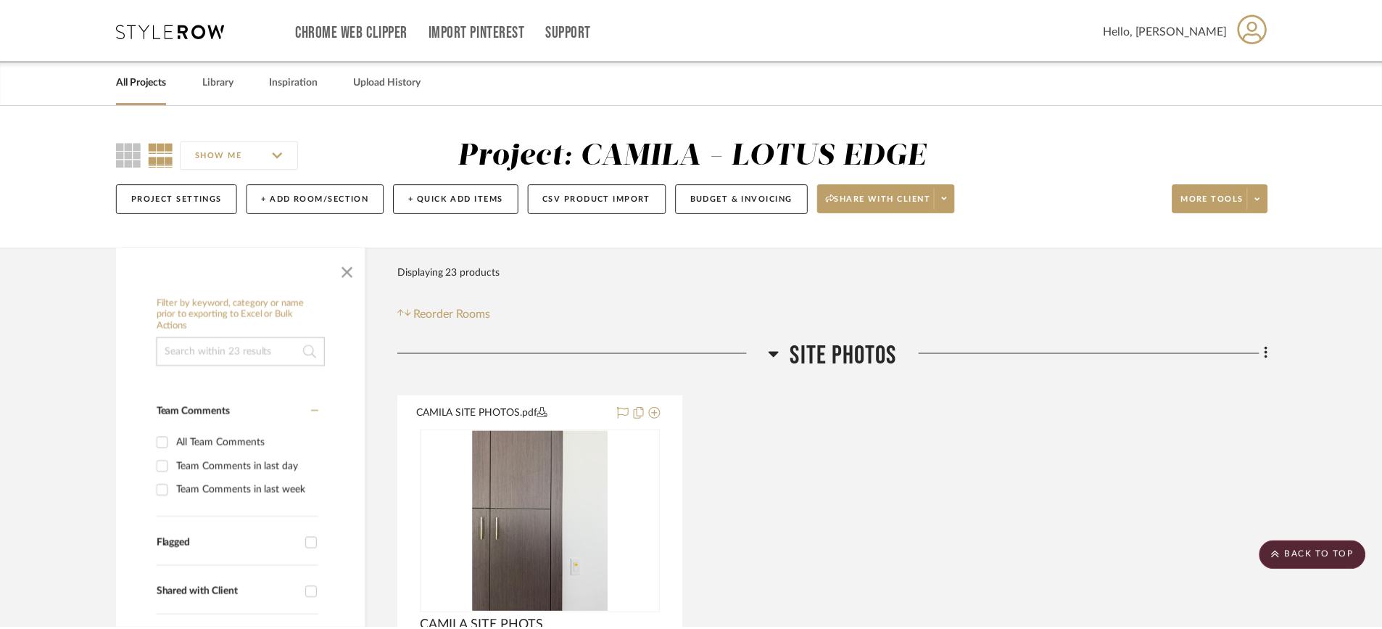
scroll to position [2272, 0]
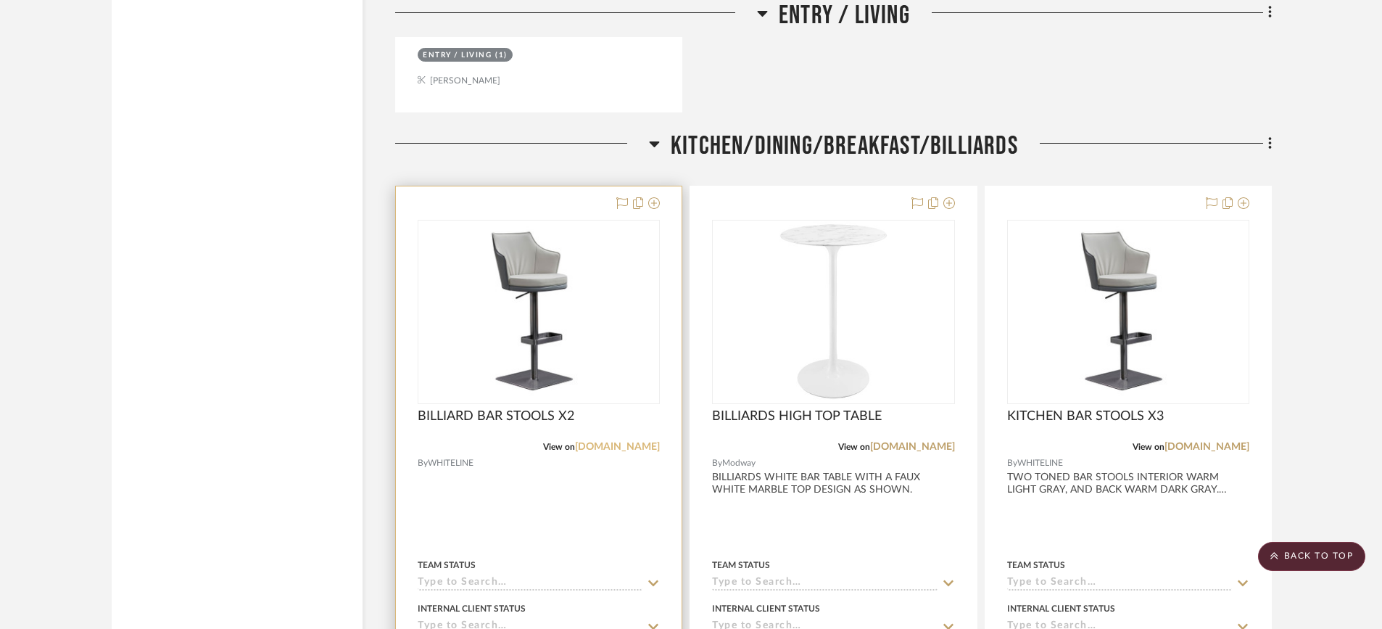
click at [618, 442] on link "[DOMAIN_NAME]" at bounding box center [617, 447] width 85 height 10
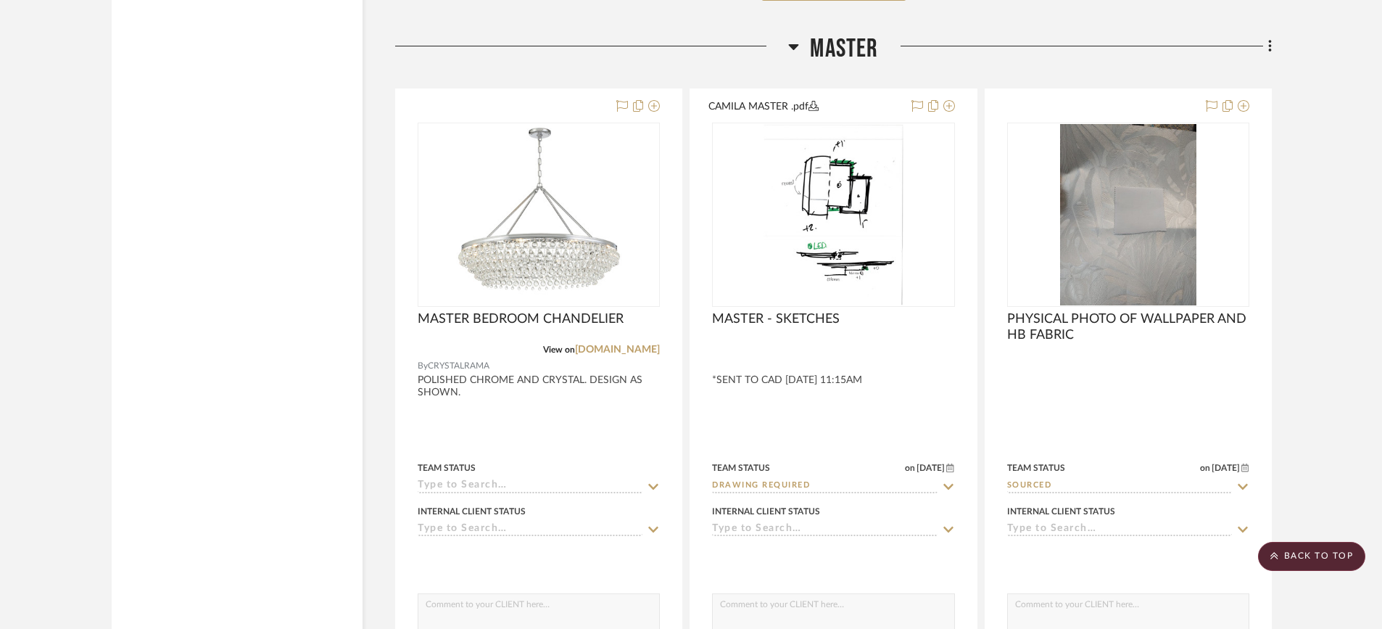
scroll to position [4460, 0]
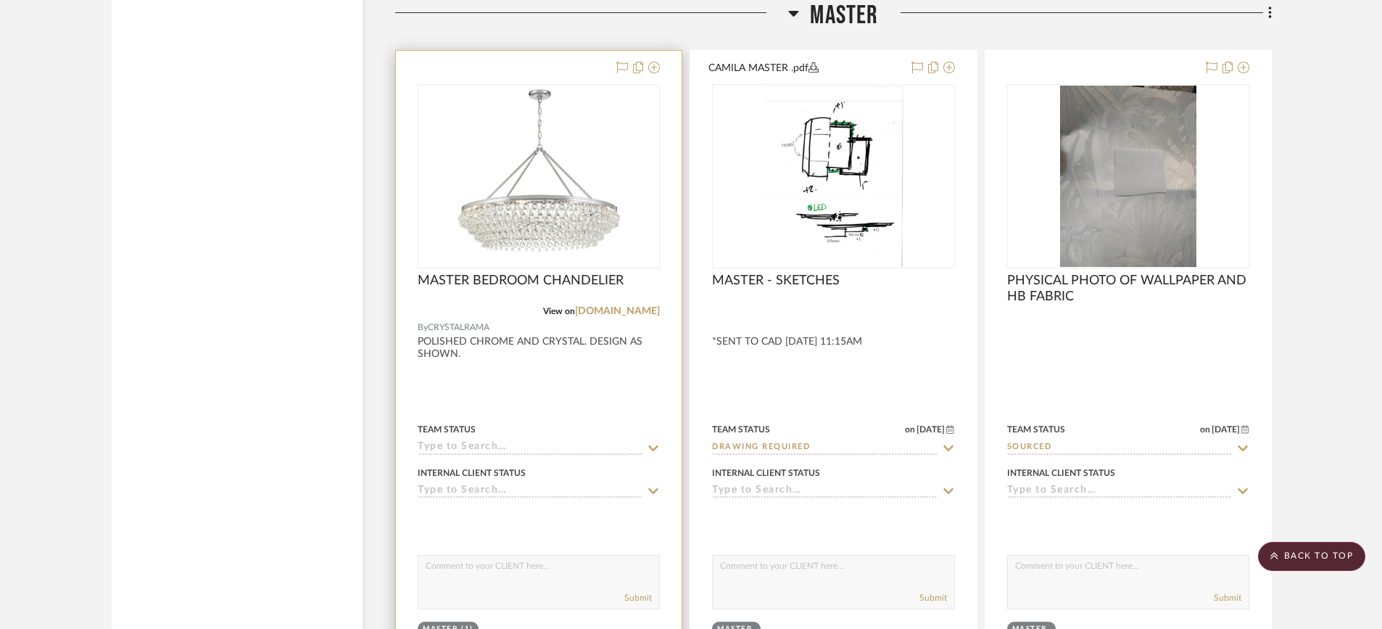
click at [589, 227] on img "0" at bounding box center [538, 176] width 181 height 181
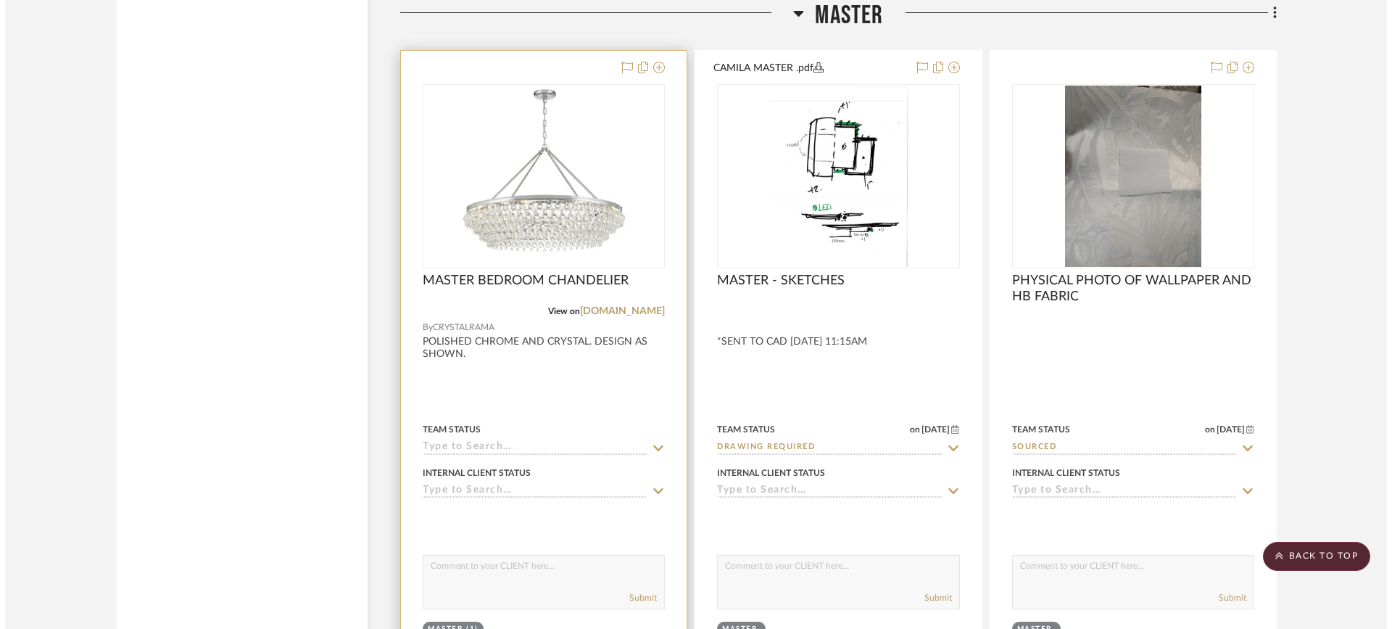
scroll to position [0, 0]
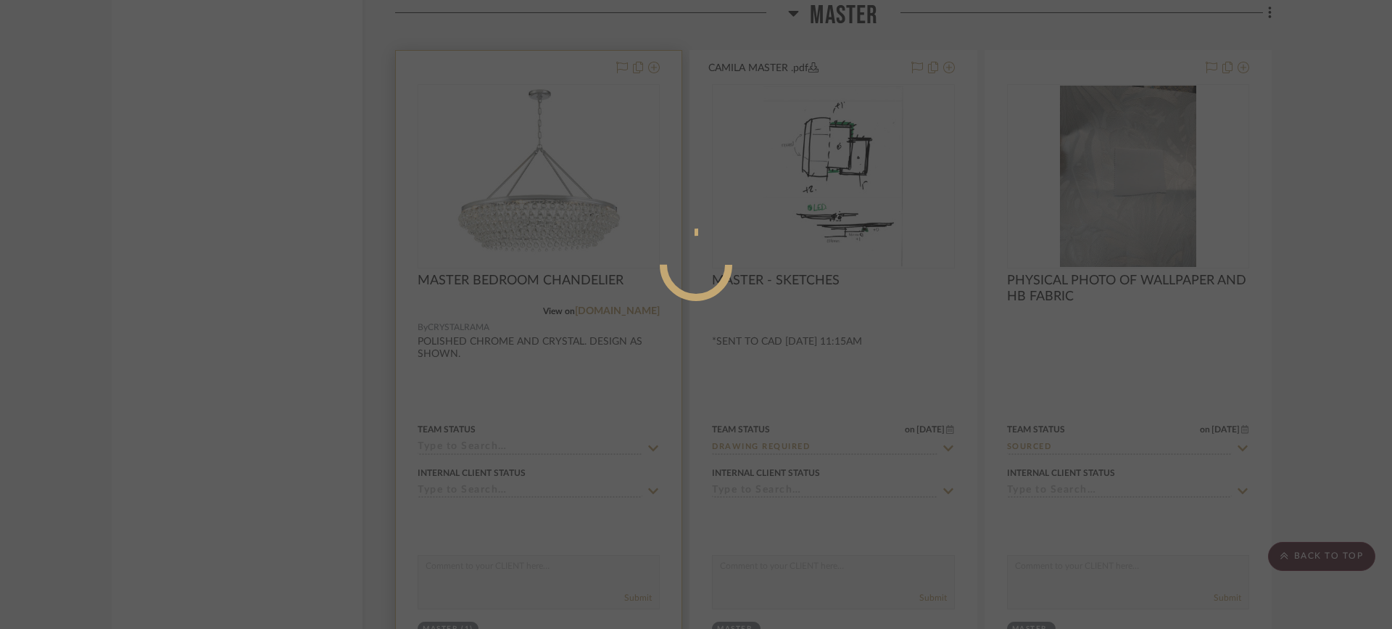
click at [589, 227] on mat-dialog-content at bounding box center [696, 323] width 218 height 624
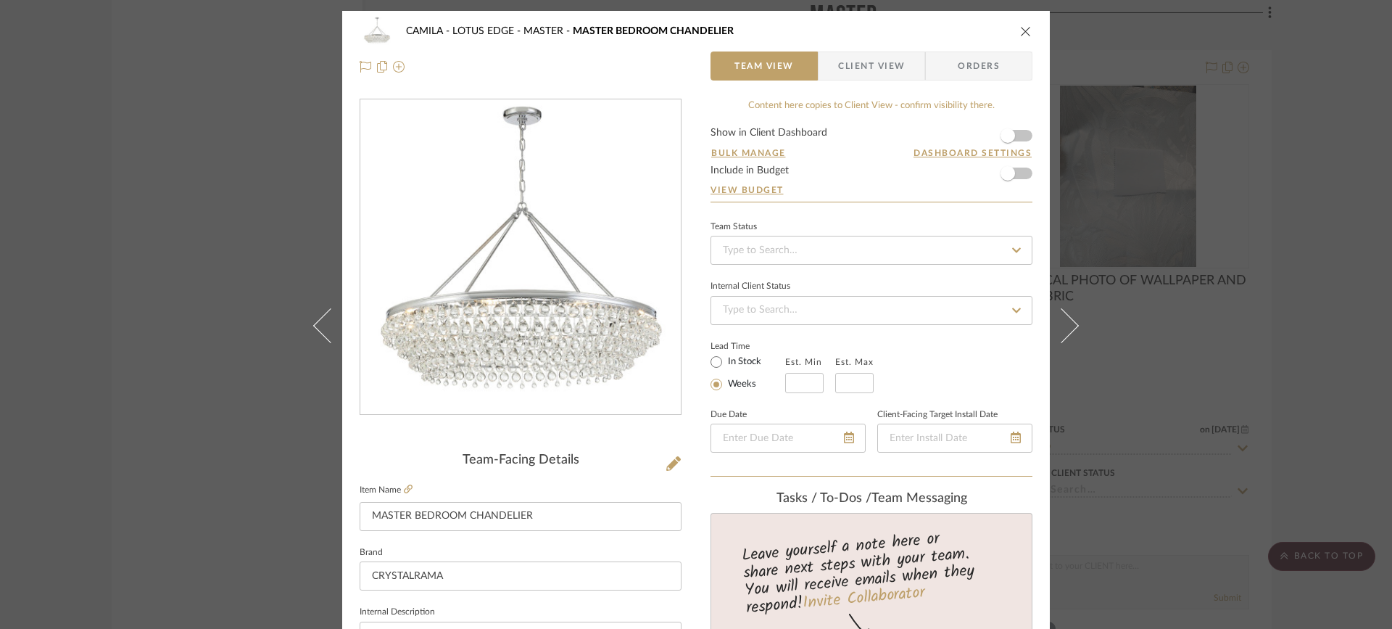
click at [1020, 30] on icon "close" at bounding box center [1026, 31] width 12 height 12
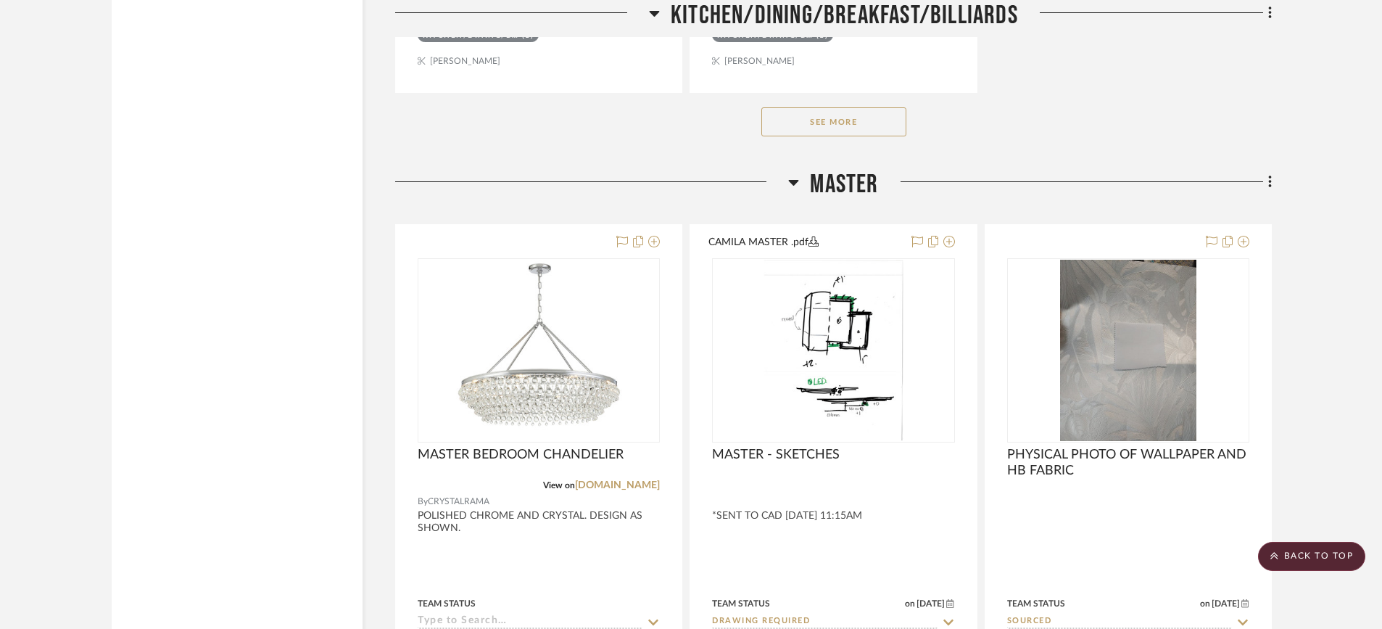
scroll to position [4313, 0]
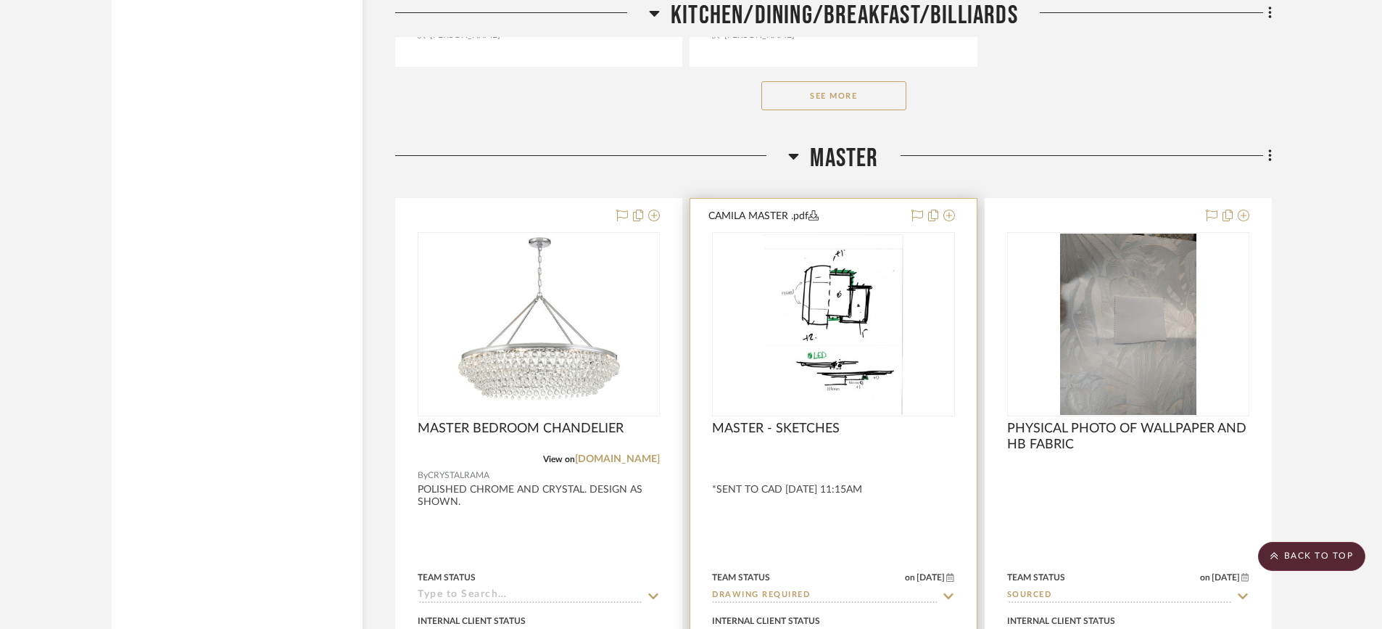
click at [861, 387] on img "0" at bounding box center [833, 323] width 140 height 181
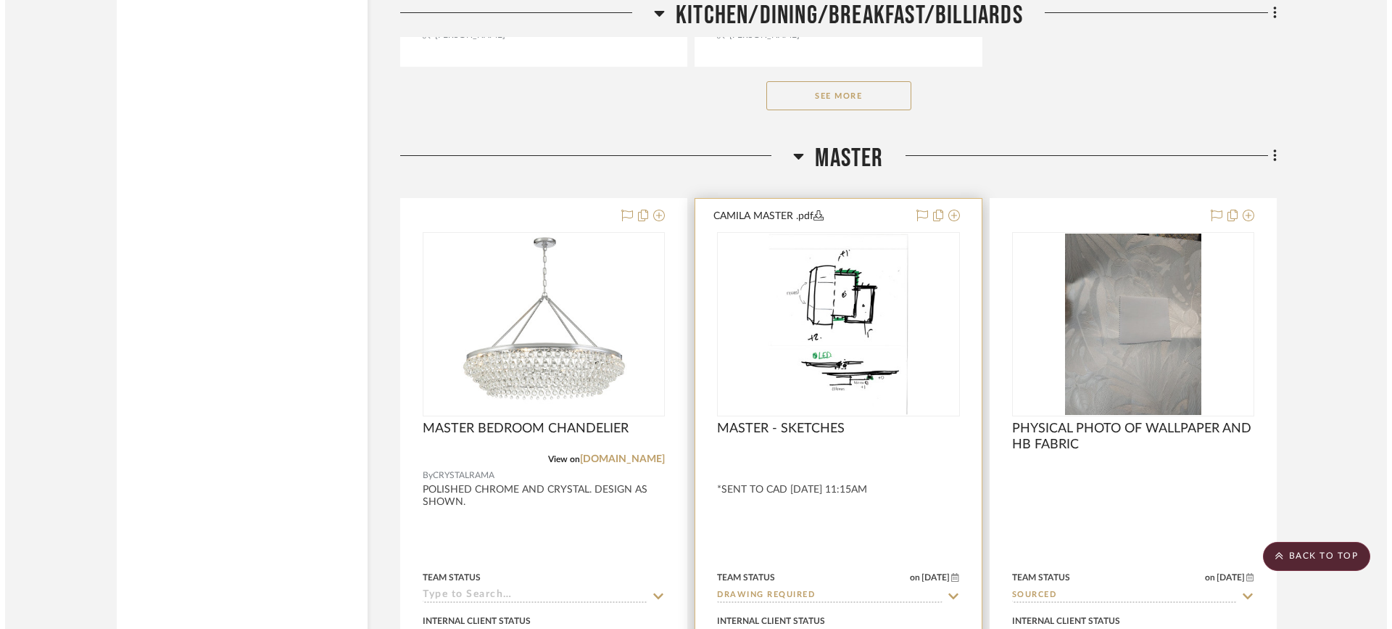
scroll to position [0, 0]
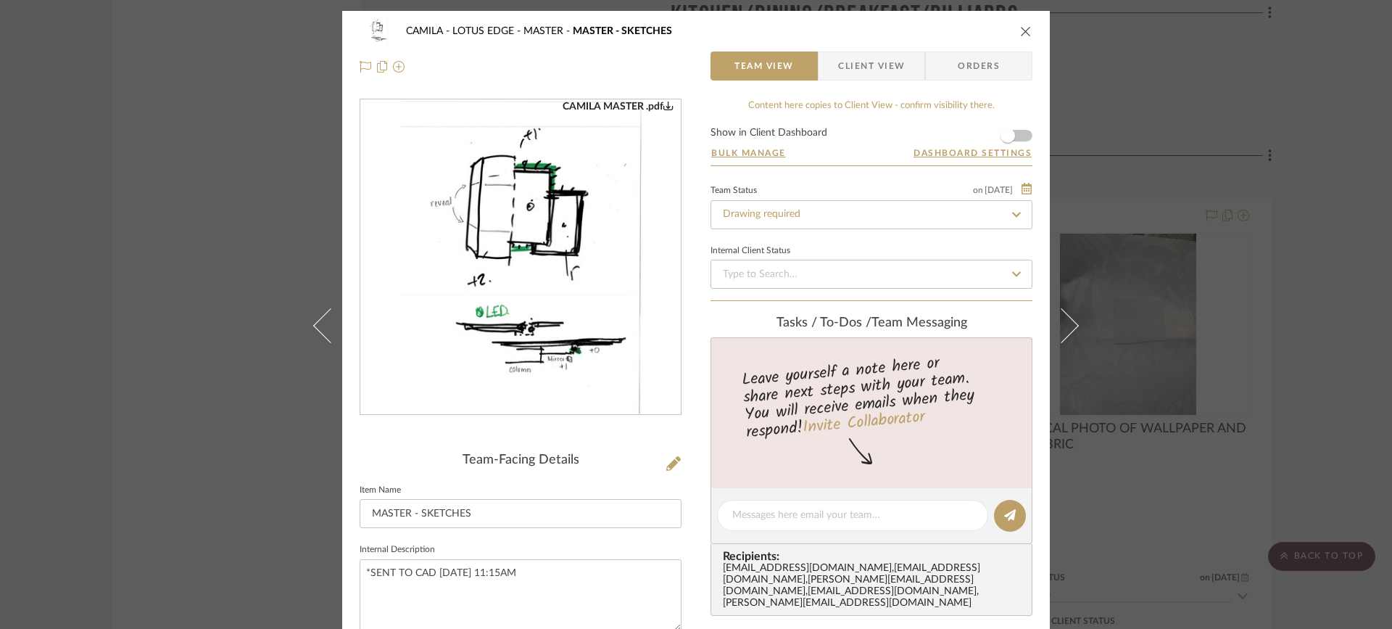
click at [632, 386] on img "0" at bounding box center [521, 257] width 244 height 315
